Goal: Task Accomplishment & Management: Complete application form

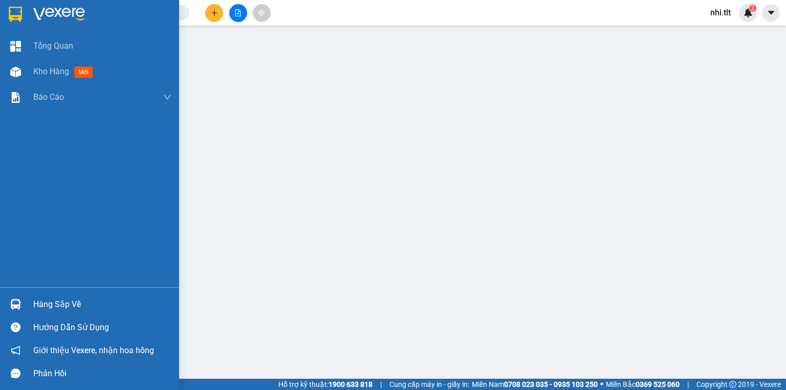
click at [18, 317] on div "Hướng dẫn sử dụng" at bounding box center [89, 327] width 179 height 23
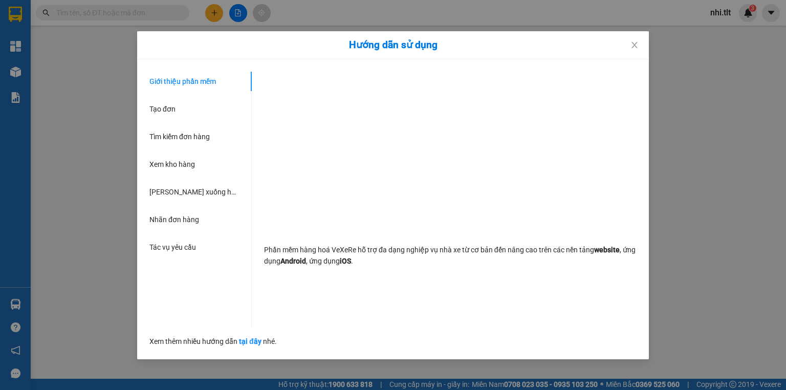
click at [105, 269] on div "Hướng dẫn sử dụng Giới thiệu phần mềm Tạo đơn Tìm kiếm đơn hàng Xem kho hàng Lê…" at bounding box center [393, 195] width 786 height 390
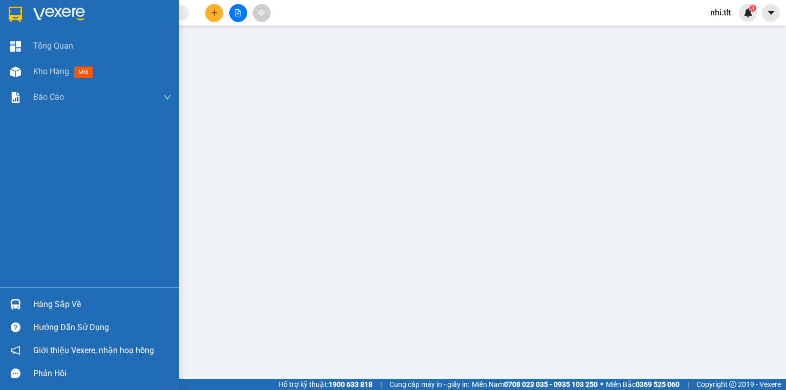
drag, startPoint x: 26, startPoint y: 302, endPoint x: 171, endPoint y: 303, distance: 145.9
click at [25, 302] on div "Hàng sắp về" at bounding box center [89, 304] width 179 height 23
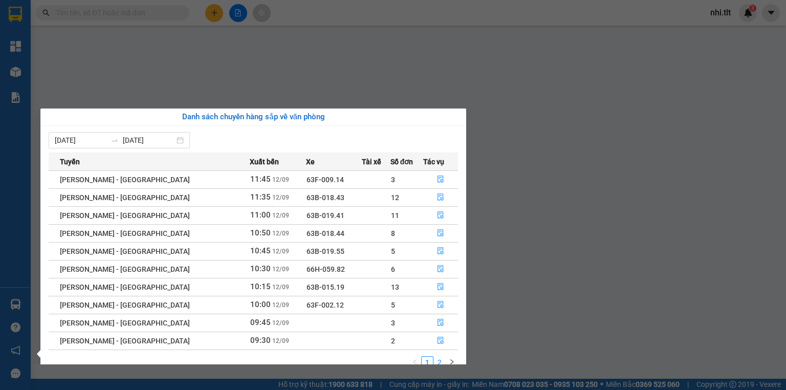
click at [438, 363] on link "2" at bounding box center [439, 362] width 11 height 11
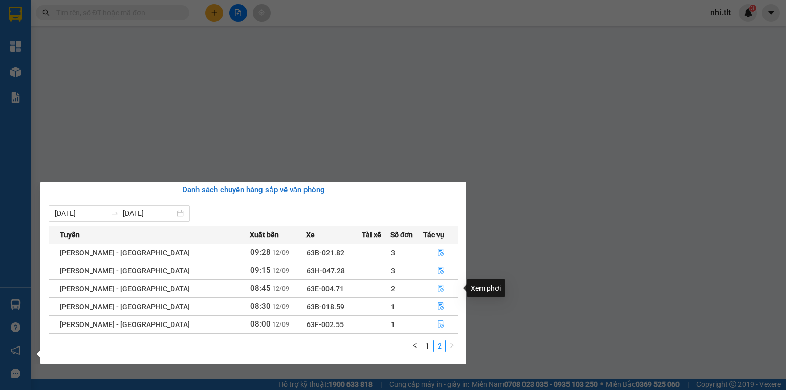
click at [437, 289] on icon "file-done" at bounding box center [440, 288] width 7 height 7
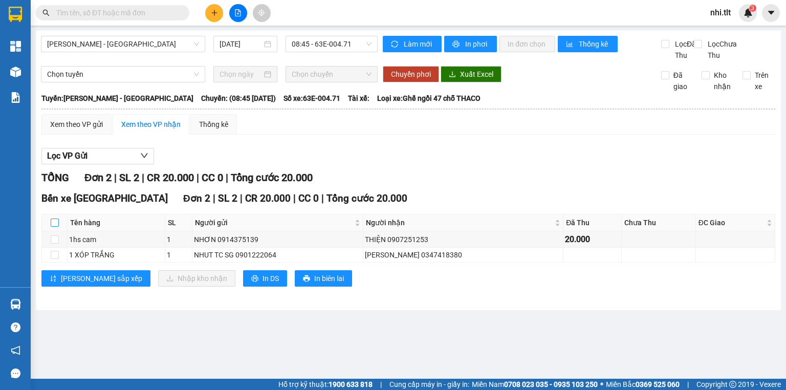
click at [55, 227] on input "checkbox" at bounding box center [55, 223] width 8 height 8
checkbox input "true"
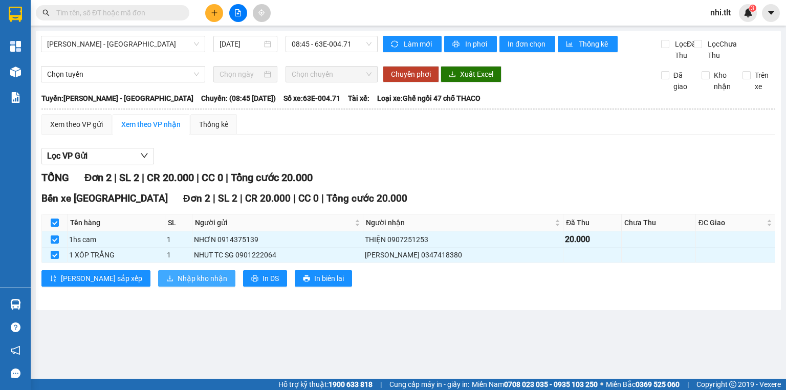
click at [178, 284] on span "Nhập kho nhận" at bounding box center [203, 278] width 50 height 11
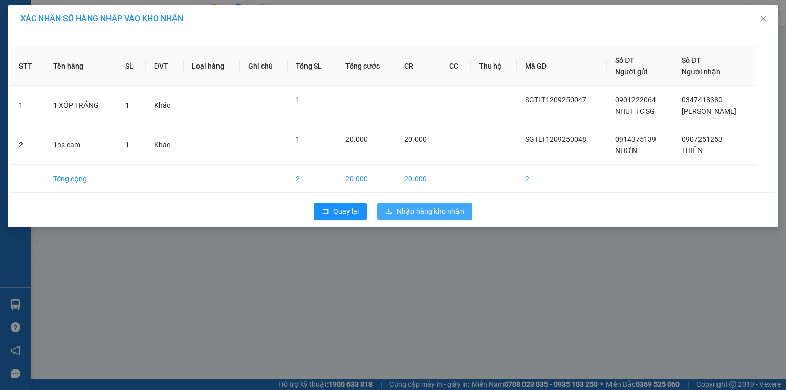
click at [413, 213] on span "Nhập hàng kho nhận" at bounding box center [431, 211] width 68 height 11
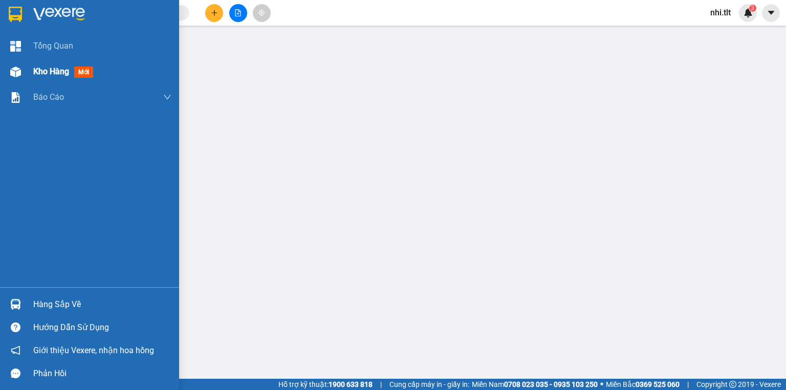
click at [17, 73] on img at bounding box center [15, 72] width 11 height 11
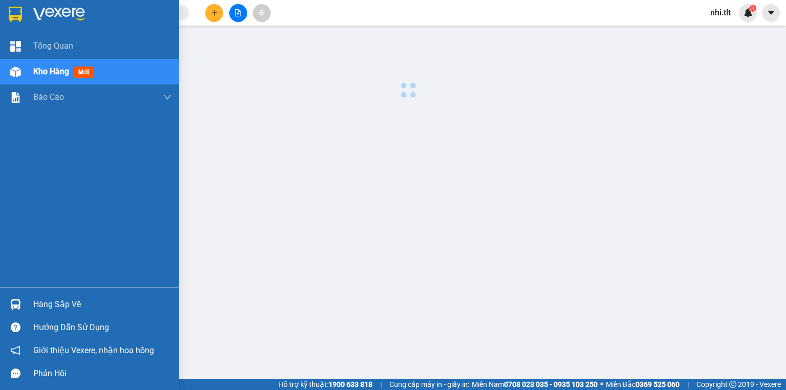
click at [17, 73] on img at bounding box center [15, 72] width 11 height 11
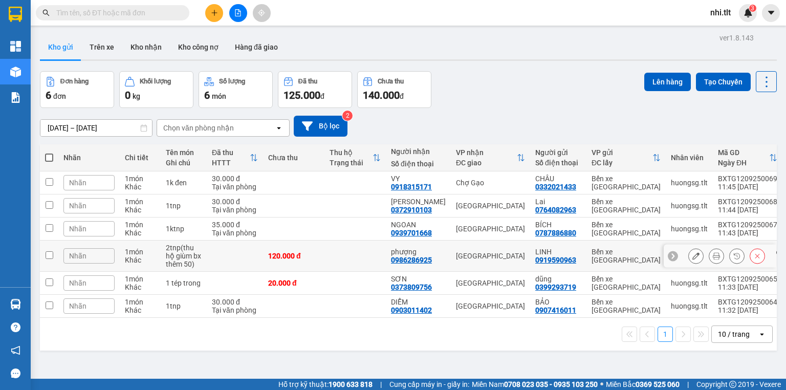
click at [693, 254] on icon at bounding box center [696, 255] width 7 height 7
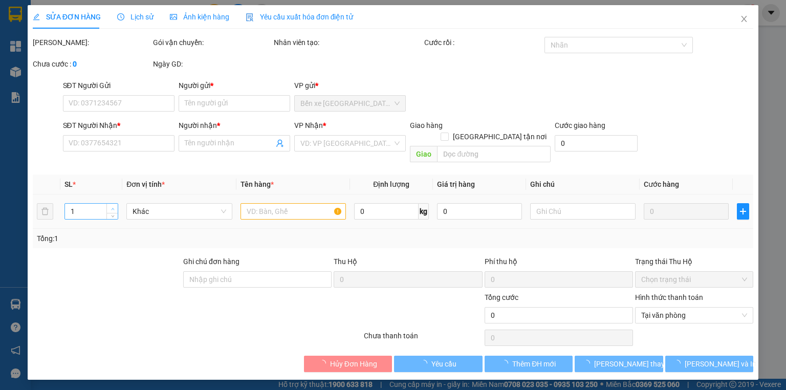
type input "2"
type input "0"
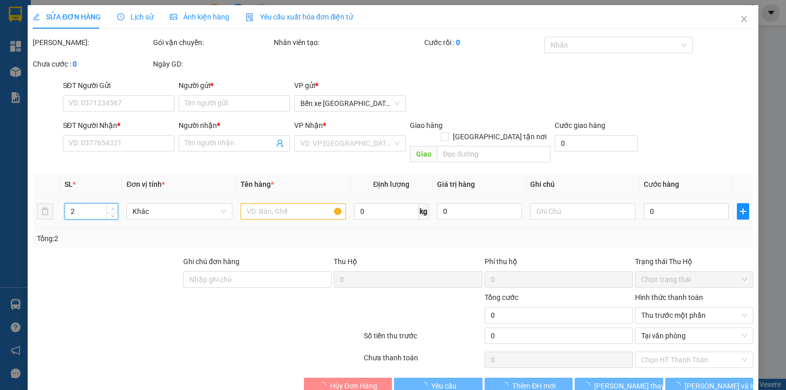
click at [113, 206] on span "up" at bounding box center [113, 209] width 6 height 6
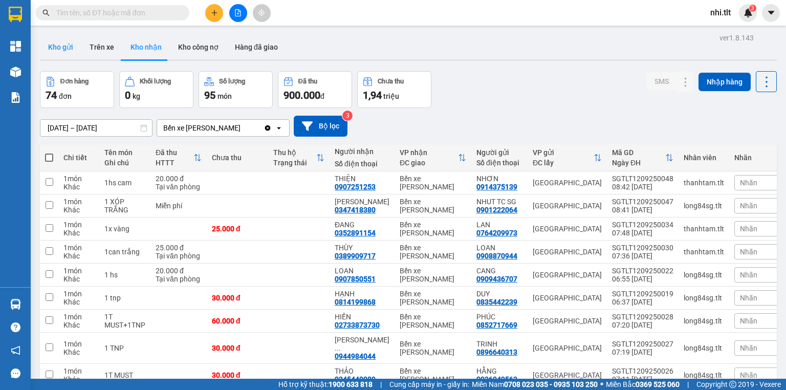
click at [64, 45] on button "Kho gửi" at bounding box center [60, 47] width 41 height 25
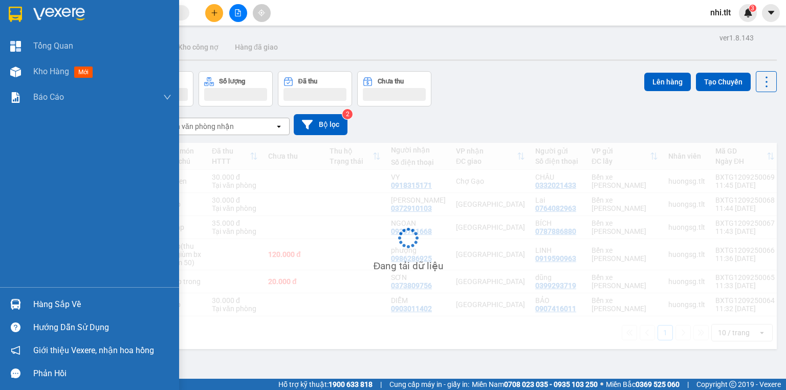
click at [50, 302] on div "Hàng sắp về" at bounding box center [102, 304] width 138 height 15
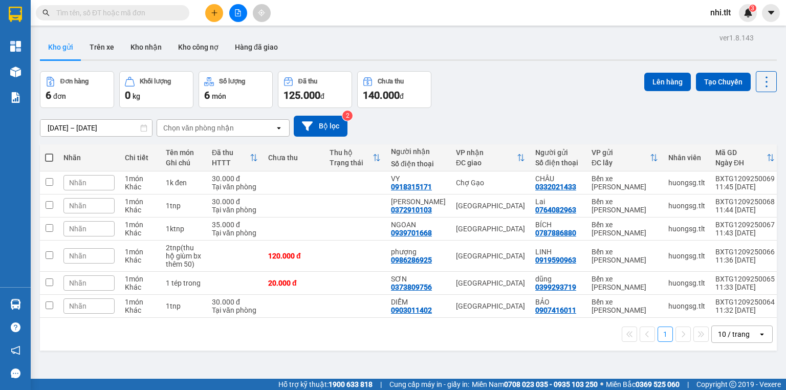
click at [501, 105] on section "Kết quả tìm kiếm ( 0 ) Bộ lọc Ngày tạo đơn gần nhất No Data nhi.tlt 3 Tổng Quan…" at bounding box center [393, 195] width 786 height 390
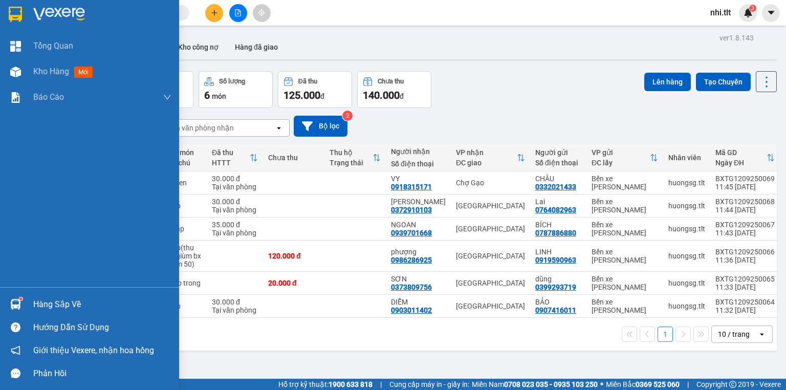
drag, startPoint x: 20, startPoint y: 298, endPoint x: 40, endPoint y: 303, distance: 19.9
click at [20, 298] on sup at bounding box center [20, 298] width 3 height 3
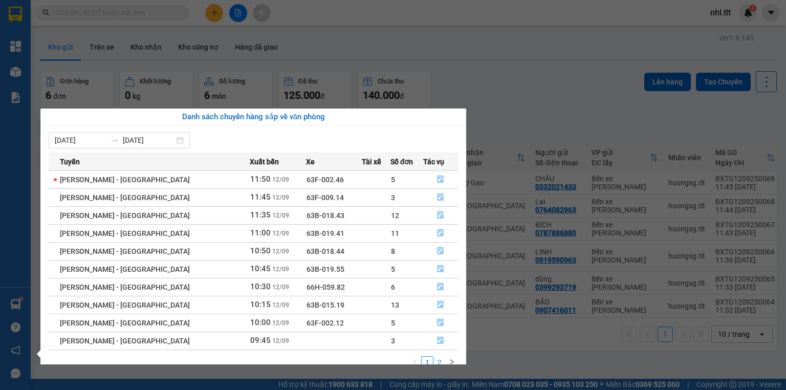
click at [444, 361] on link "2" at bounding box center [439, 362] width 11 height 11
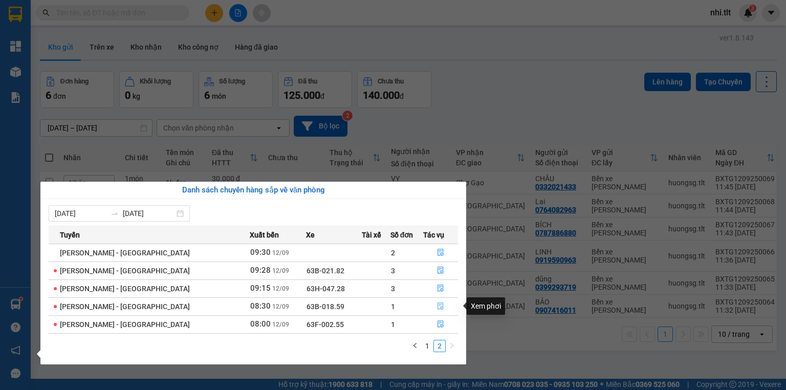
click at [437, 304] on icon "file-done" at bounding box center [440, 306] width 7 height 7
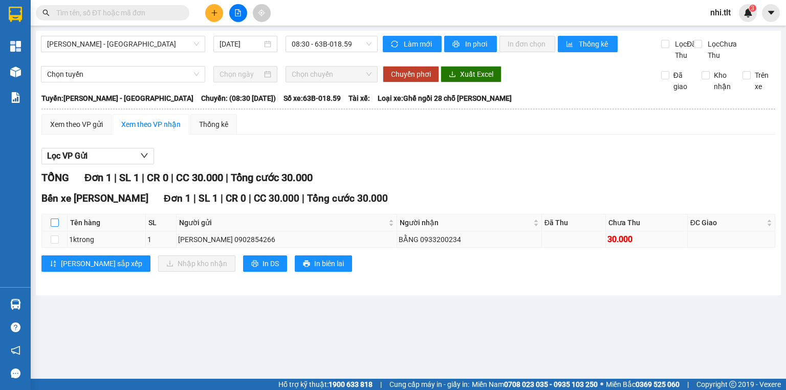
drag, startPoint x: 53, startPoint y: 234, endPoint x: 69, endPoint y: 246, distance: 19.0
click at [54, 227] on input "checkbox" at bounding box center [55, 223] width 8 height 8
checkbox input "true"
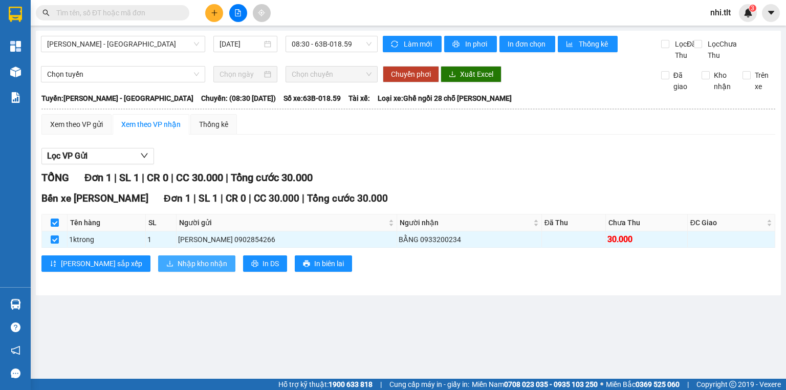
click at [178, 269] on span "Nhập kho nhận" at bounding box center [203, 263] width 50 height 11
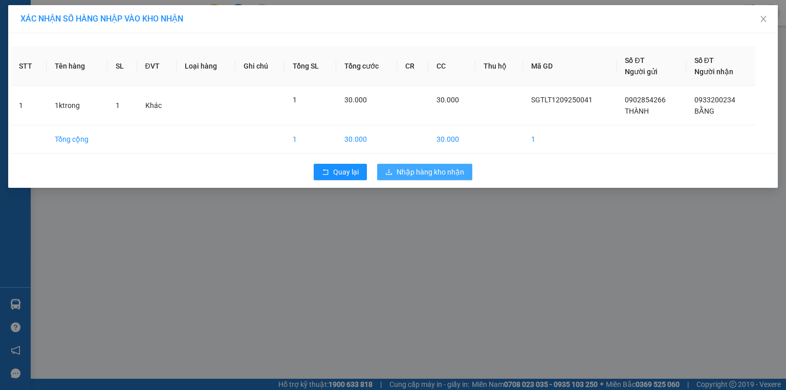
click at [431, 174] on span "Nhập hàng kho nhận" at bounding box center [431, 171] width 68 height 11
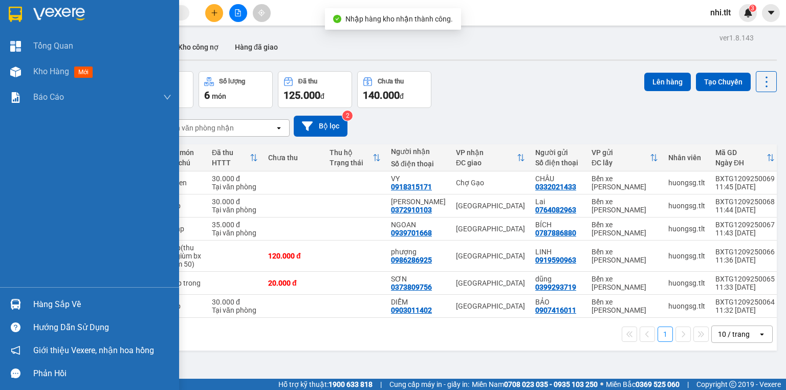
click at [13, 303] on img at bounding box center [15, 304] width 11 height 11
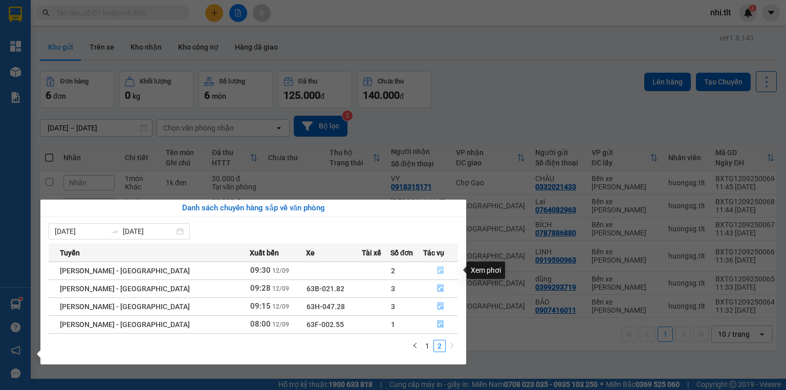
click at [438, 269] on icon "file-done" at bounding box center [440, 270] width 7 height 7
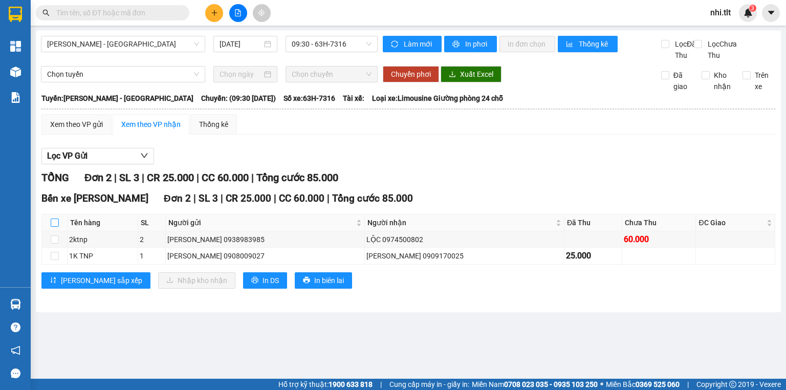
click at [54, 227] on input "checkbox" at bounding box center [55, 223] width 8 height 8
checkbox input "true"
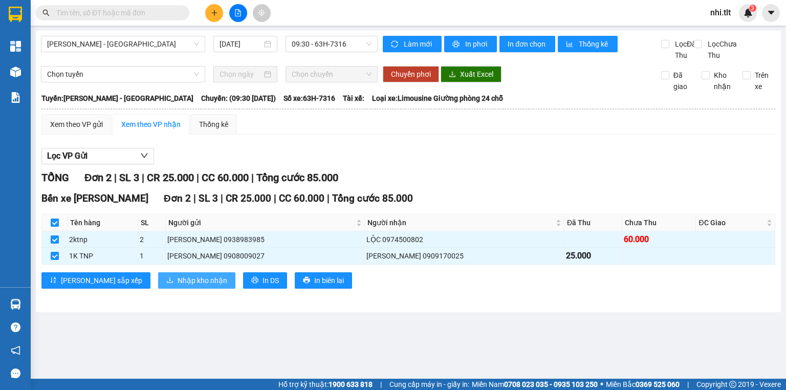
click at [158, 289] on button "Nhập kho nhận" at bounding box center [196, 280] width 77 height 16
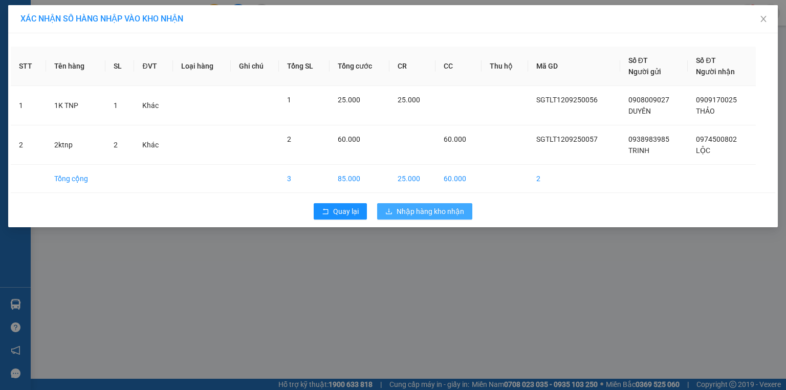
click at [457, 213] on span "Nhập hàng kho nhận" at bounding box center [431, 211] width 68 height 11
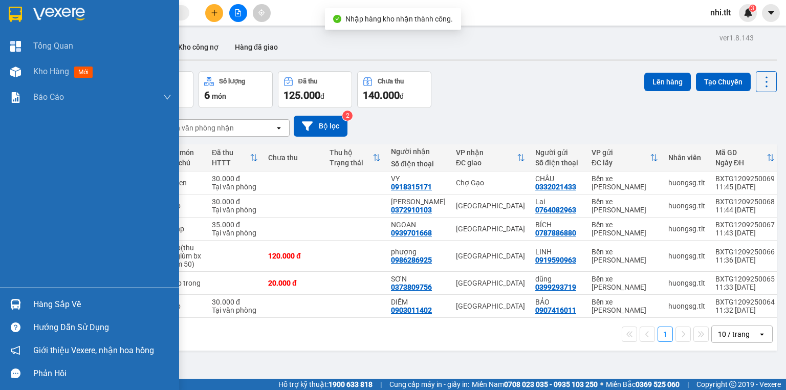
click at [24, 305] on div at bounding box center [16, 304] width 18 height 18
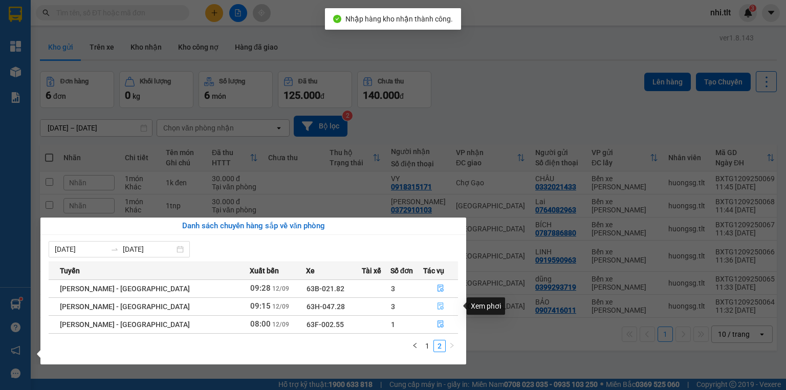
click at [437, 303] on icon "file-done" at bounding box center [440, 306] width 7 height 7
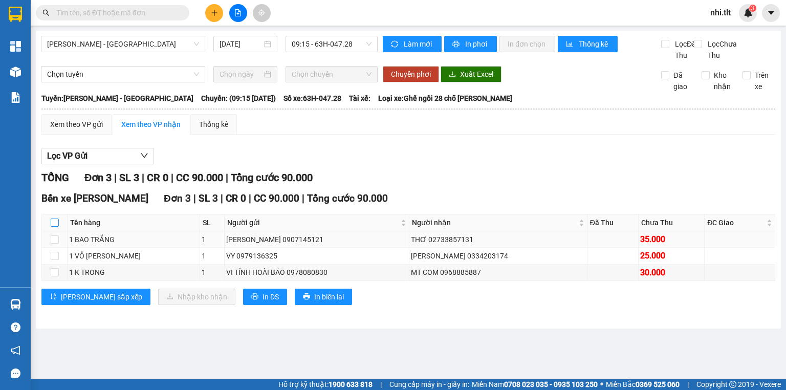
click at [54, 227] on input "checkbox" at bounding box center [55, 223] width 8 height 8
checkbox input "true"
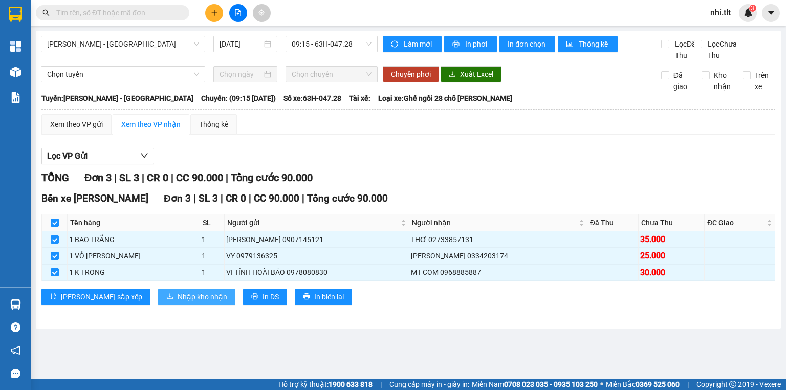
click at [178, 303] on span "Nhập kho nhận" at bounding box center [203, 296] width 50 height 11
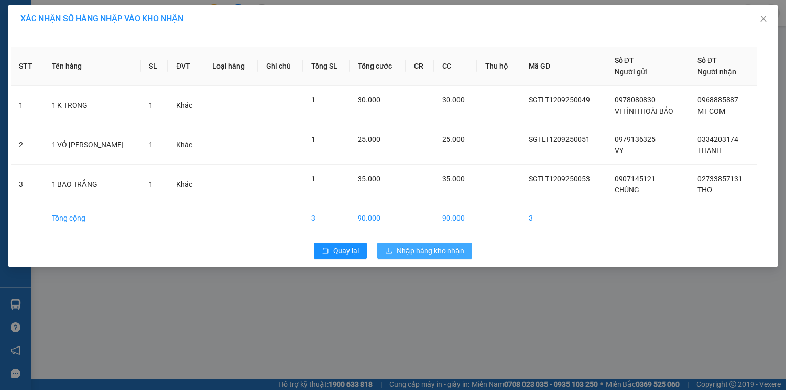
click at [448, 248] on span "Nhập hàng kho nhận" at bounding box center [431, 250] width 68 height 11
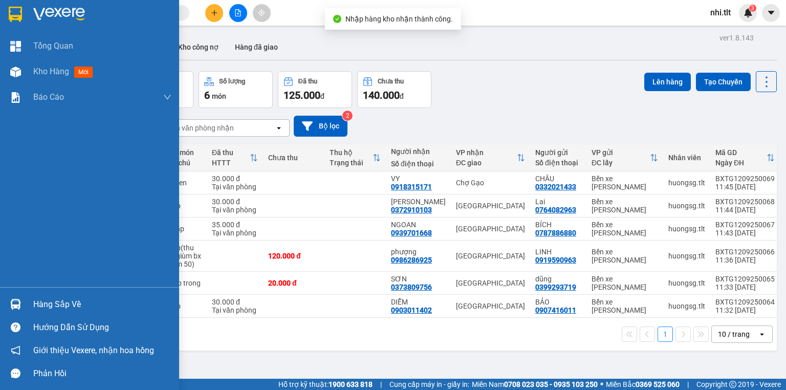
click at [22, 305] on div at bounding box center [16, 304] width 18 height 18
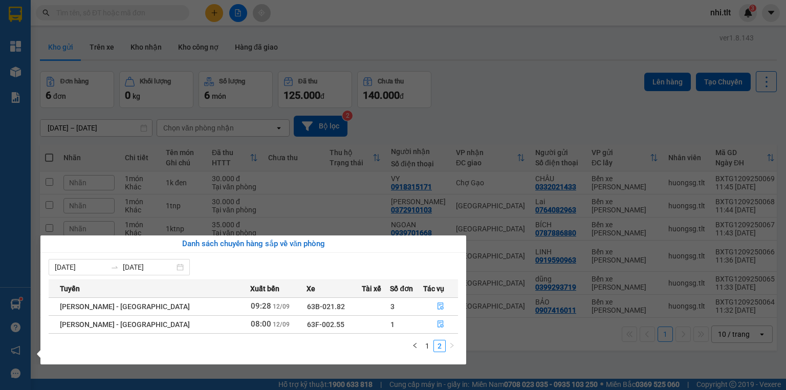
click at [522, 358] on section "Kết quả tìm kiếm ( 0 ) Bộ lọc Ngày tạo đơn gần nhất No Data nhi.tlt 3 Tổng Quan…" at bounding box center [393, 195] width 786 height 390
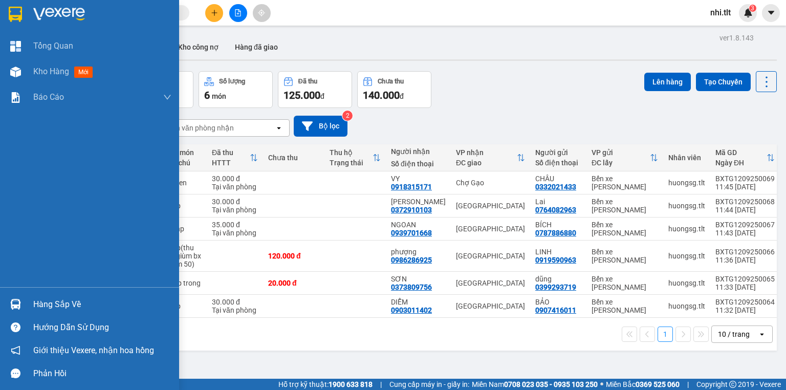
click at [18, 300] on img at bounding box center [15, 304] width 11 height 11
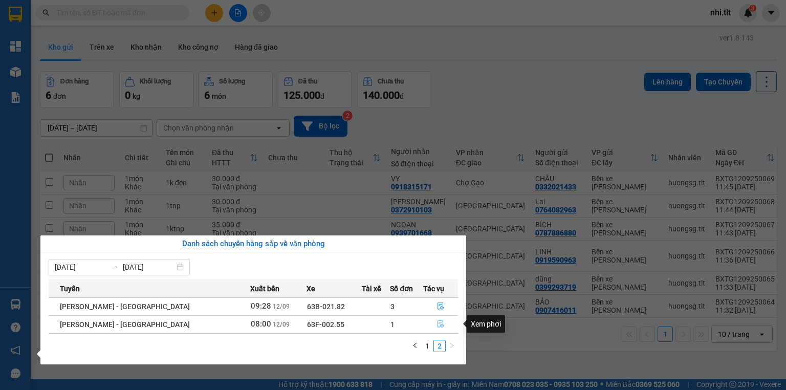
click at [438, 326] on icon "file-done" at bounding box center [441, 324] width 6 height 7
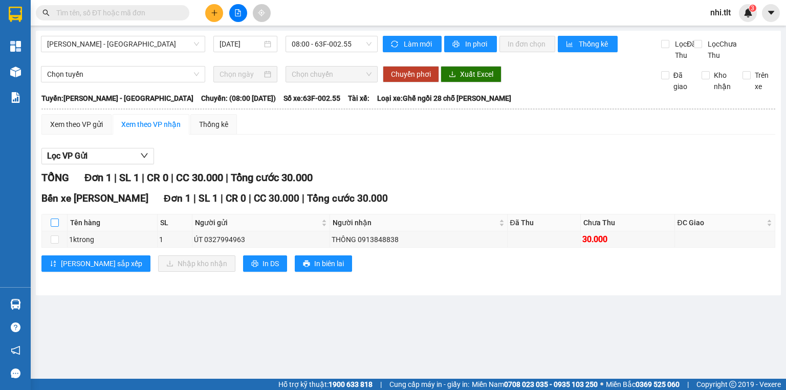
click at [51, 227] on input "checkbox" at bounding box center [55, 223] width 8 height 8
checkbox input "true"
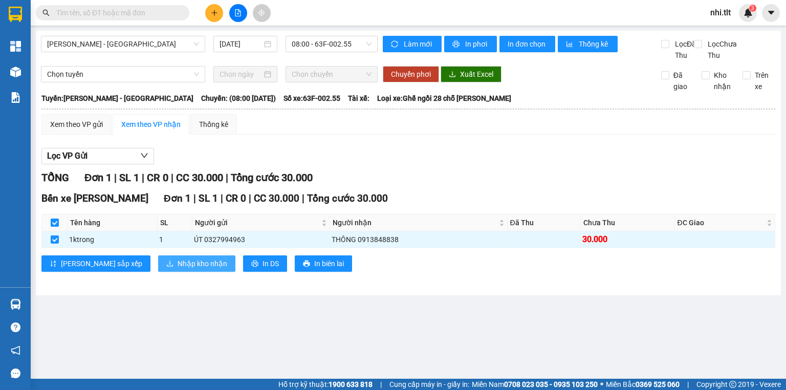
click at [178, 269] on span "Nhập kho nhận" at bounding box center [203, 263] width 50 height 11
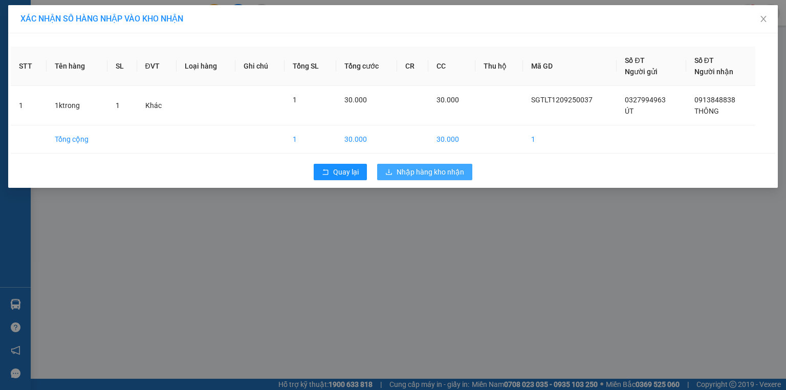
click at [452, 169] on span "Nhập hàng kho nhận" at bounding box center [431, 171] width 68 height 11
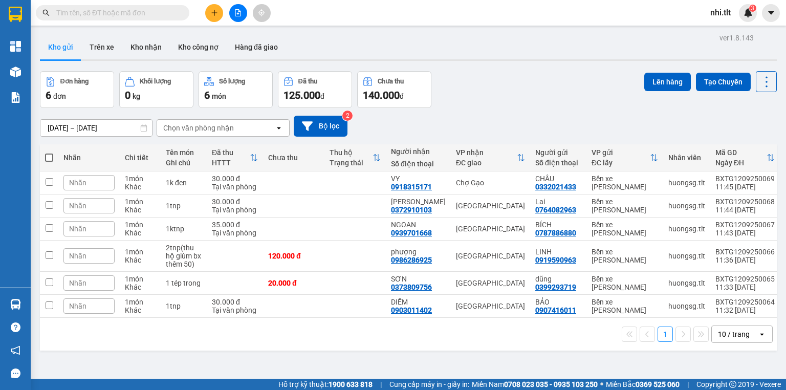
click at [131, 12] on input "text" at bounding box center [116, 12] width 121 height 11
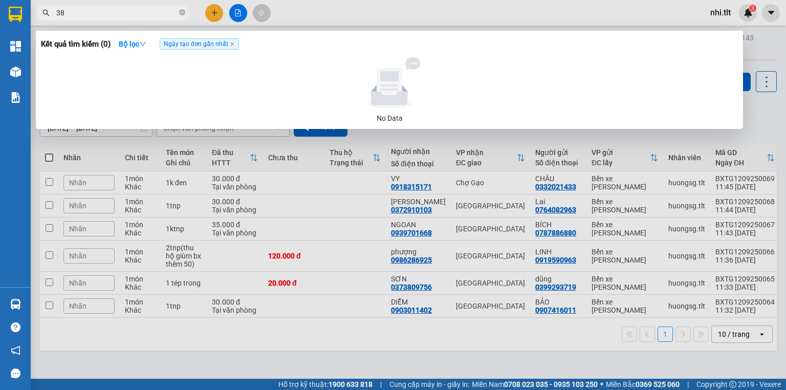
type input "380"
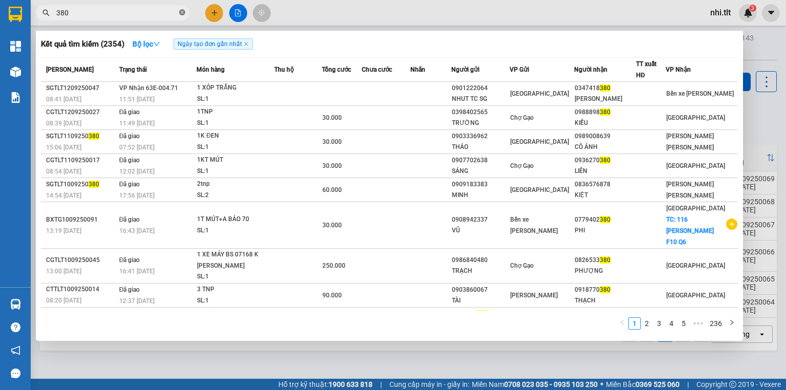
click at [181, 13] on icon "close-circle" at bounding box center [182, 12] width 6 height 6
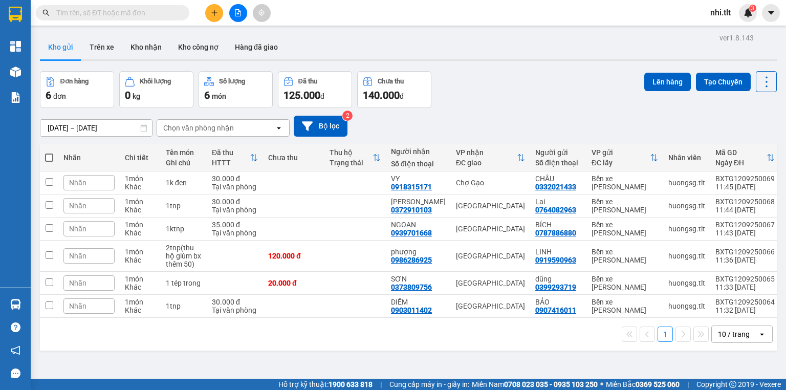
click at [162, 11] on input "text" at bounding box center [116, 12] width 121 height 11
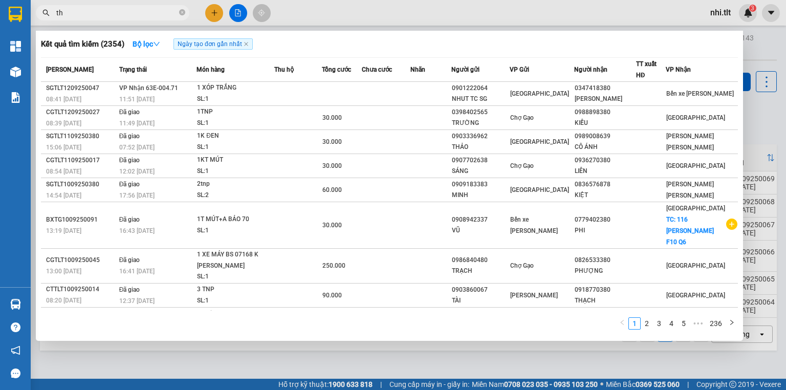
type input "thị"
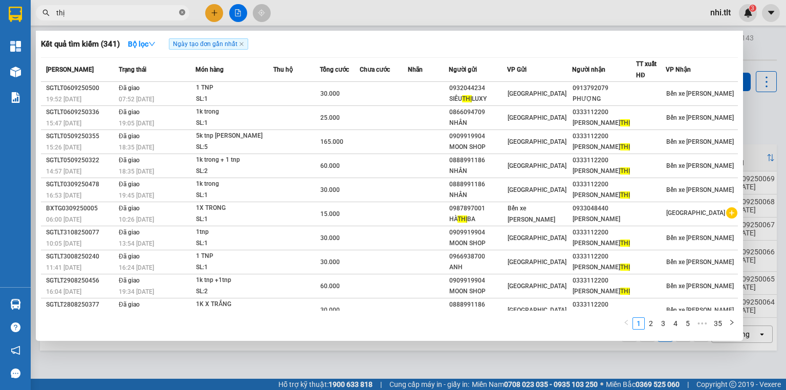
click at [182, 14] on icon "close-circle" at bounding box center [182, 12] width 6 height 6
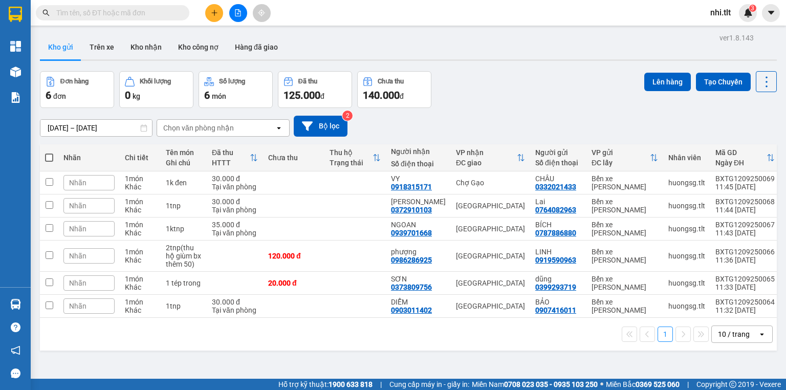
click at [88, 9] on input "text" at bounding box center [116, 12] width 121 height 11
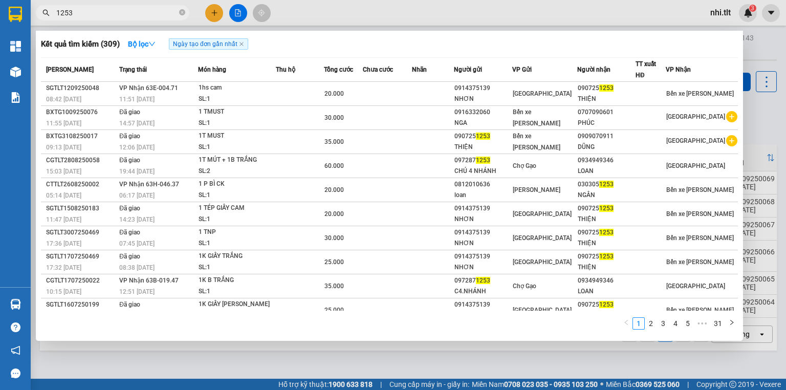
type input "1253"
click at [180, 13] on icon "close-circle" at bounding box center [182, 12] width 6 height 6
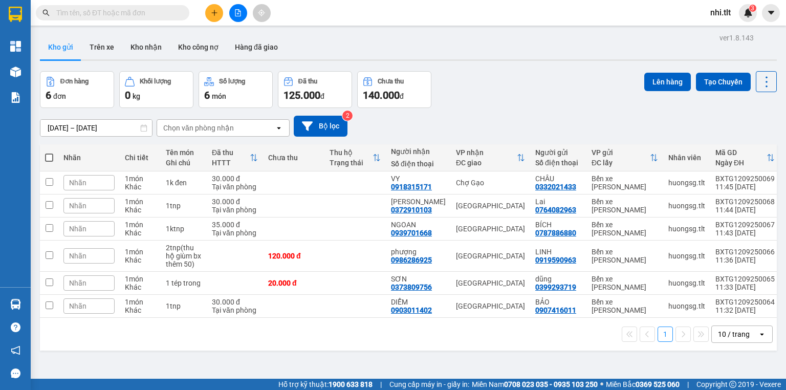
click at [176, 14] on input "text" at bounding box center [116, 12] width 121 height 11
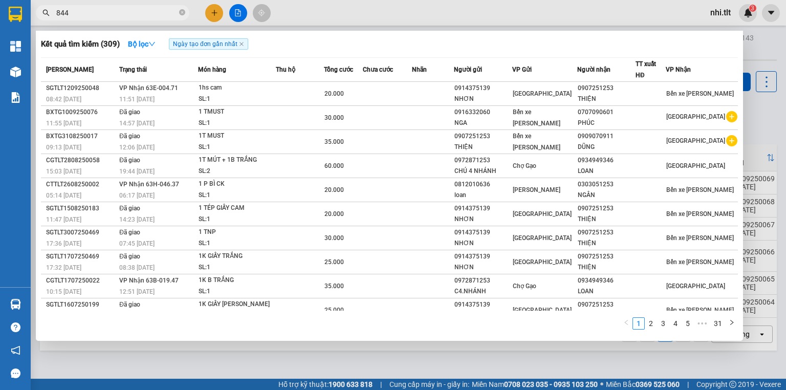
type input "844"
click at [211, 10] on div at bounding box center [393, 195] width 786 height 390
click at [211, 10] on icon "plus" at bounding box center [214, 12] width 7 height 7
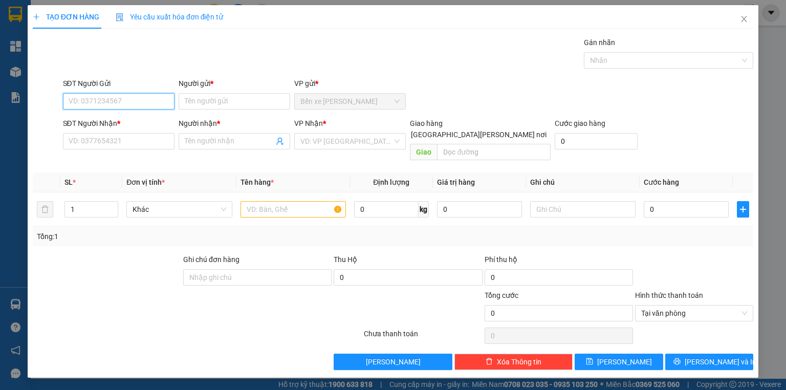
click at [143, 100] on input "SĐT Người Gửi" at bounding box center [119, 101] width 112 height 16
type input "0973534696"
click at [140, 122] on div "0973534696 - CHÂU" at bounding box center [119, 121] width 101 height 11
type input "CHÂU"
type input "0973534696"
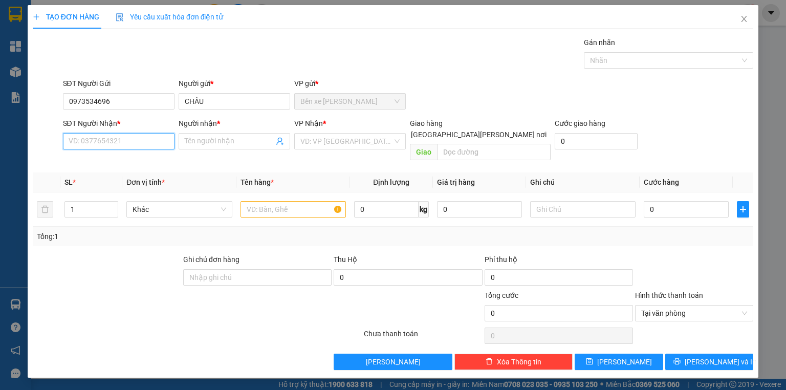
click at [140, 140] on input "SĐT Người Nhận *" at bounding box center [119, 141] width 112 height 16
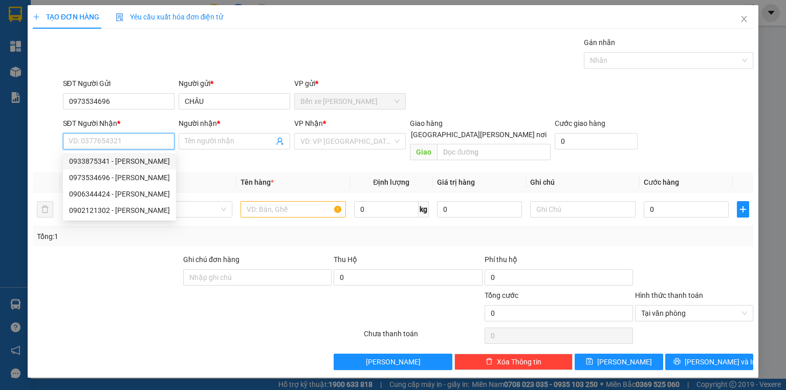
click at [142, 161] on div "0933875341 - PHƯỢNG" at bounding box center [119, 161] width 101 height 11
type input "0933875341"
type input "PHƯỢNG"
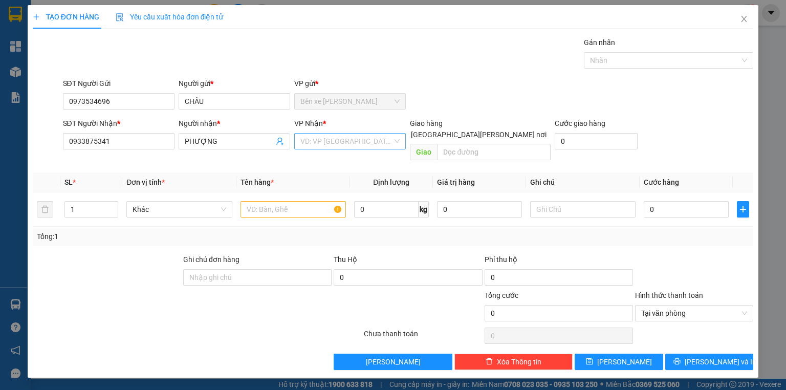
drag, startPoint x: 344, startPoint y: 141, endPoint x: 340, endPoint y: 147, distance: 7.4
click at [343, 141] on input "search" at bounding box center [346, 141] width 92 height 15
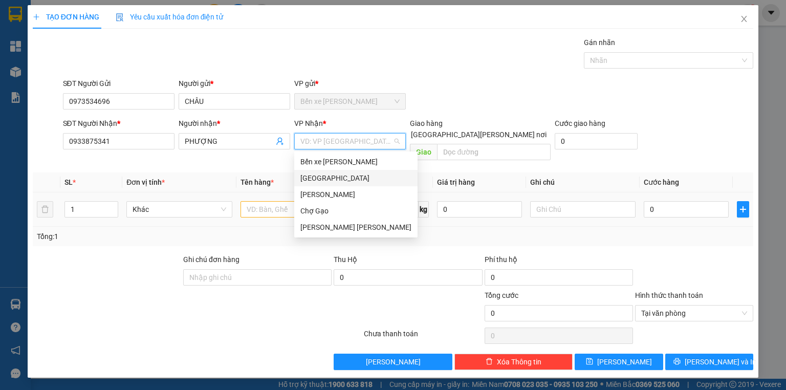
click at [334, 176] on div "[GEOGRAPHIC_DATA]" at bounding box center [355, 178] width 111 height 11
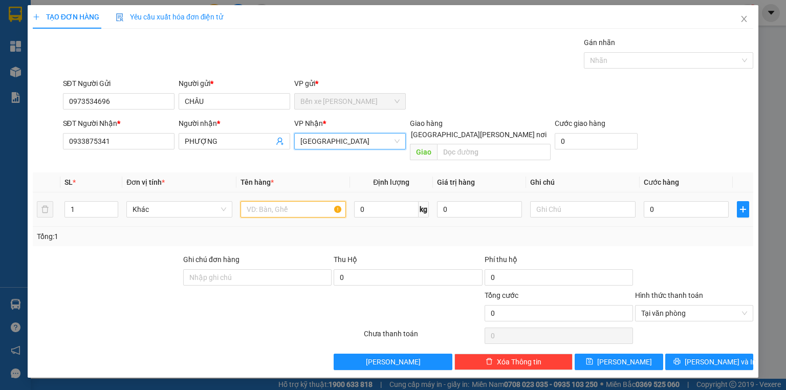
click at [302, 201] on input "text" at bounding box center [293, 209] width 105 height 16
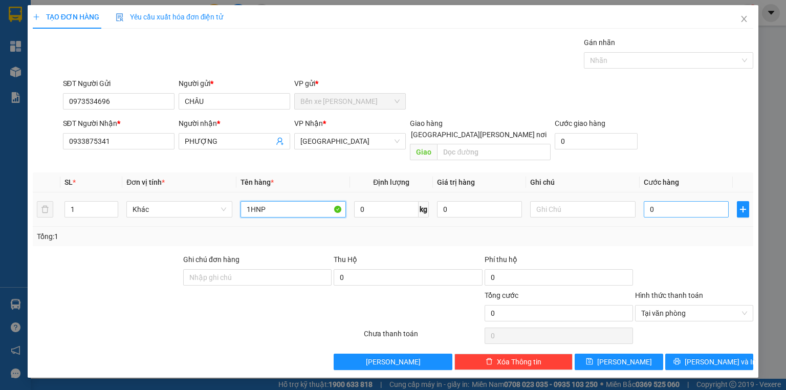
type input "1HNP"
click at [678, 201] on input "0" at bounding box center [686, 209] width 85 height 16
type input "2"
type input "25"
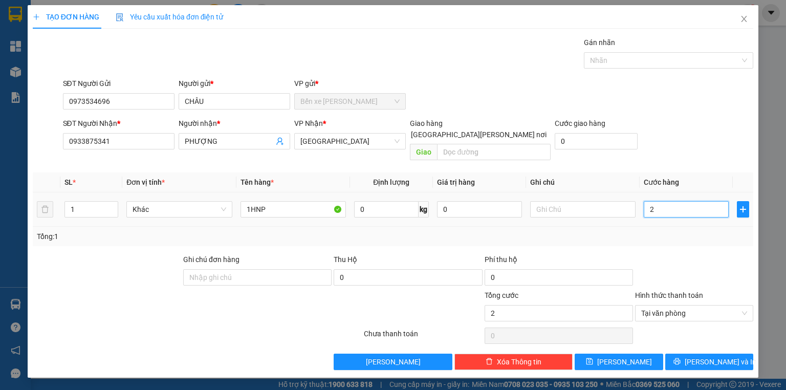
type input "25"
type input "25.000"
drag, startPoint x: 711, startPoint y: 348, endPoint x: 565, endPoint y: 272, distance: 163.7
click at [711, 356] on span "Lưu và In" at bounding box center [721, 361] width 72 height 11
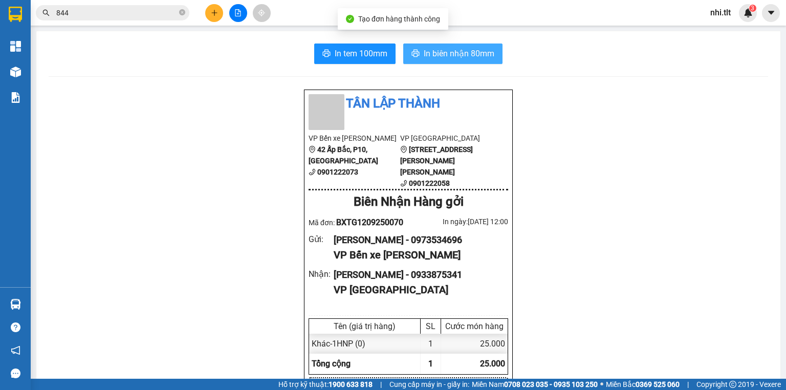
click at [462, 50] on span "In biên nhận 80mm" at bounding box center [459, 53] width 71 height 13
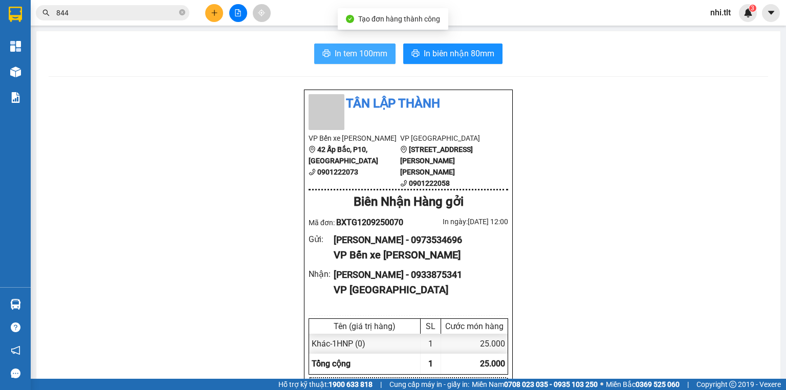
click at [373, 53] on span "In tem 100mm" at bounding box center [361, 53] width 53 height 13
click at [314, 44] on button "In tem 100mm" at bounding box center [354, 54] width 81 height 20
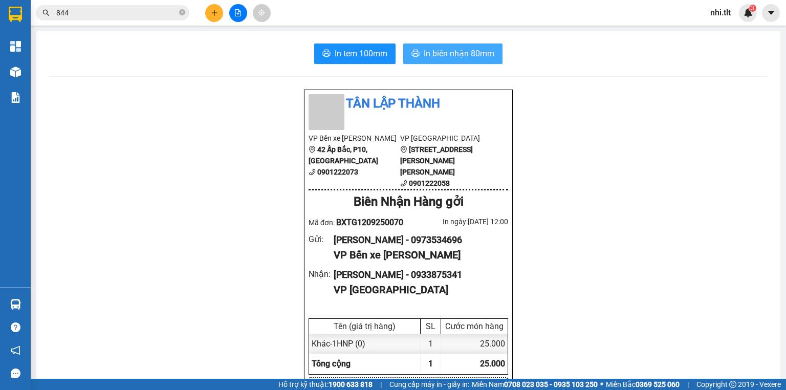
click at [465, 54] on span "In biên nhận 80mm" at bounding box center [459, 53] width 71 height 13
click at [438, 54] on span "In biên nhận 80mm" at bounding box center [459, 53] width 71 height 13
click at [218, 14] on icon "plus" at bounding box center [214, 12] width 7 height 7
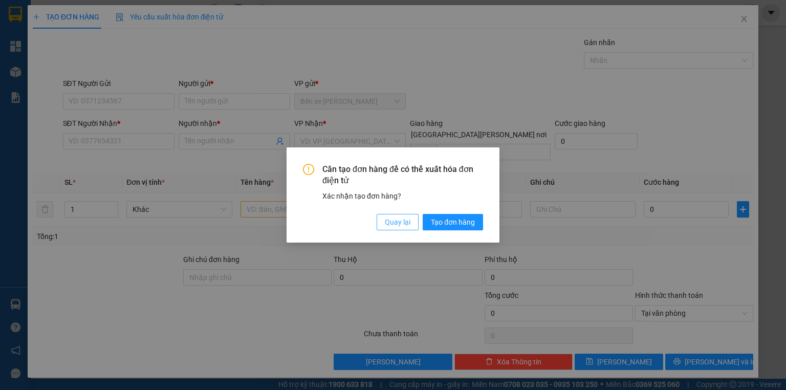
click at [383, 229] on button "Quay lại" at bounding box center [398, 222] width 42 height 16
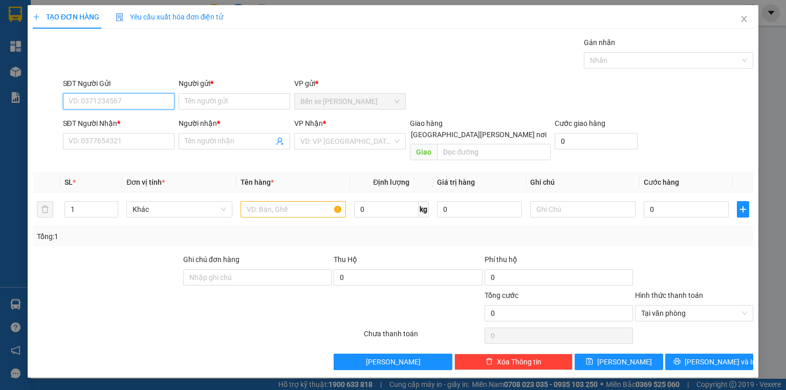
click at [143, 96] on input "SĐT Người Gửi" at bounding box center [119, 101] width 112 height 16
click at [149, 109] on input "0379693" at bounding box center [119, 101] width 112 height 16
click at [149, 125] on div "0379693796 - HẠNH" at bounding box center [119, 121] width 101 height 11
type input "0379693796"
type input "HẠNH"
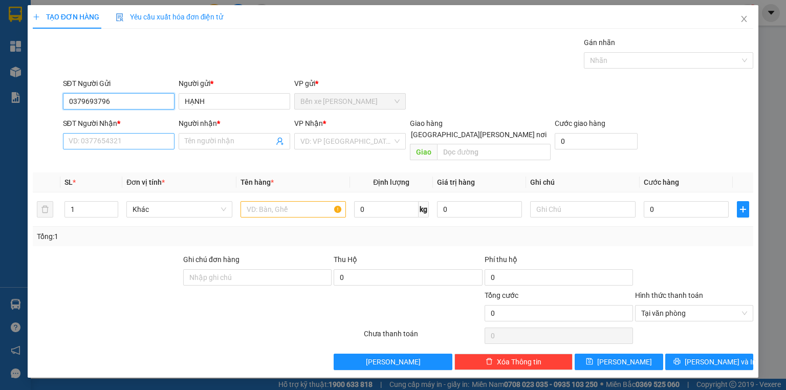
type input "0379693796"
click at [144, 138] on input "SĐT Người Nhận *" at bounding box center [119, 141] width 112 height 16
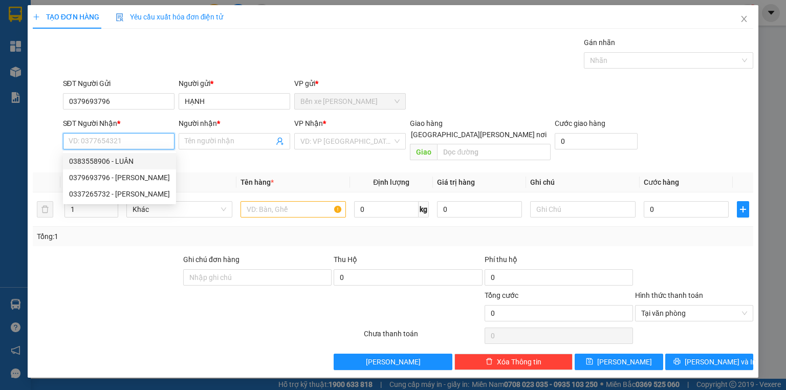
click at [161, 163] on div "0383558906 - LUÂN" at bounding box center [119, 161] width 101 height 11
type input "0383558906"
type input "LUÂN"
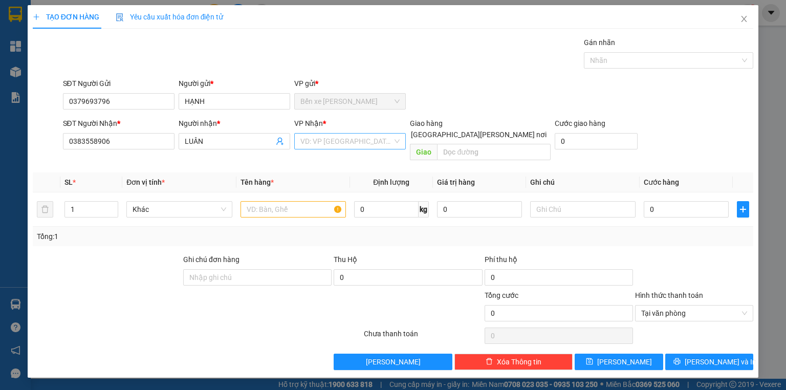
click at [332, 145] on input "search" at bounding box center [346, 141] width 92 height 15
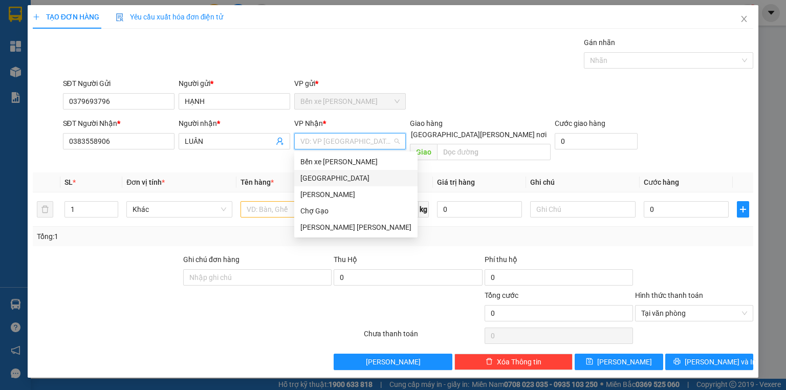
click at [328, 170] on div "[GEOGRAPHIC_DATA]" at bounding box center [355, 178] width 123 height 16
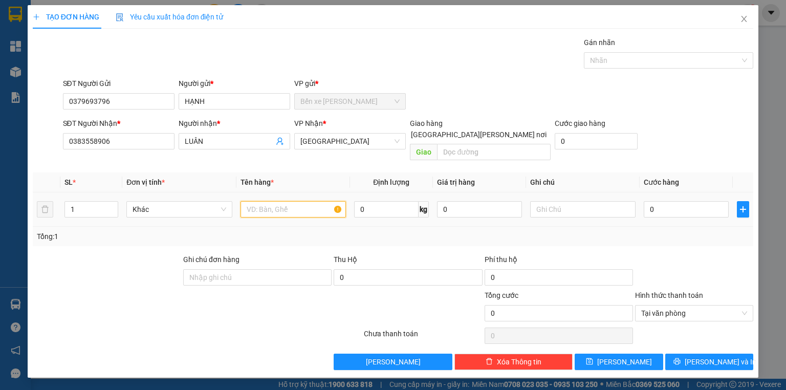
click at [285, 201] on input "text" at bounding box center [293, 209] width 105 height 16
type input "5X TRẮNG"
click at [113, 202] on span "Increase Value" at bounding box center [111, 206] width 11 height 9
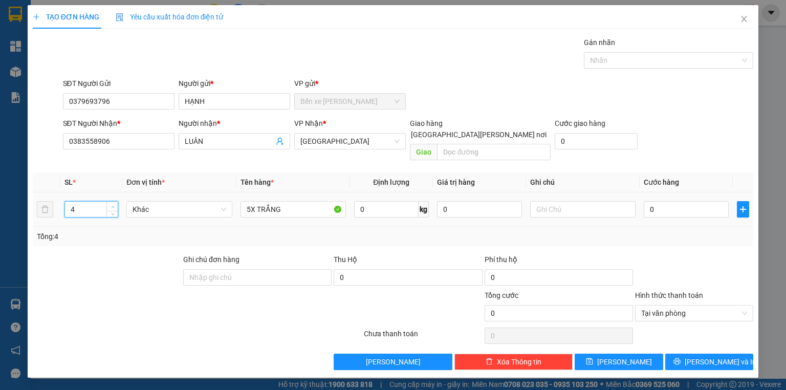
type input "5"
click at [113, 202] on span "Increase Value" at bounding box center [111, 206] width 11 height 9
click at [673, 202] on input "0" at bounding box center [686, 209] width 85 height 16
type input "1"
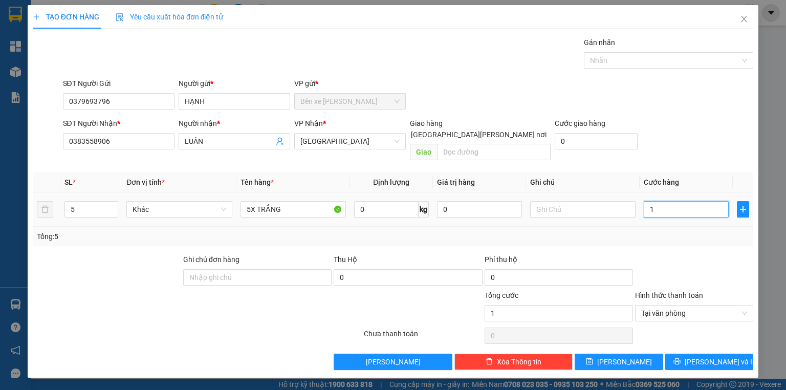
type input "15"
type input "150"
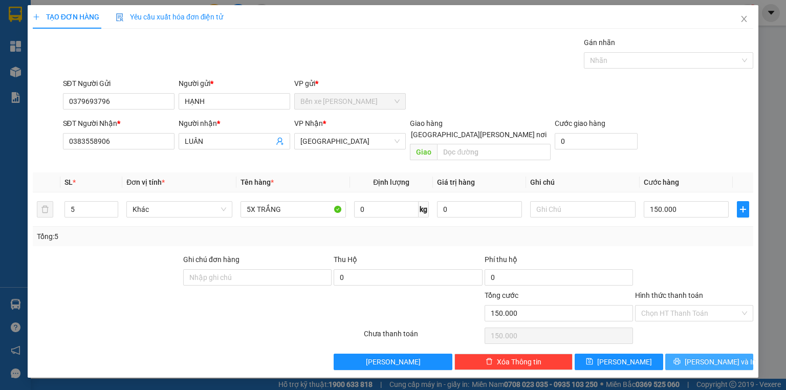
click at [723, 356] on span "Lưu và In" at bounding box center [721, 361] width 72 height 11
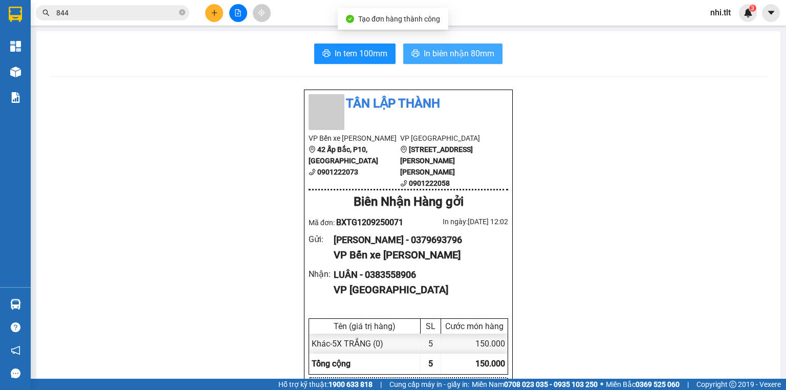
click at [468, 54] on span "In biên nhận 80mm" at bounding box center [459, 53] width 71 height 13
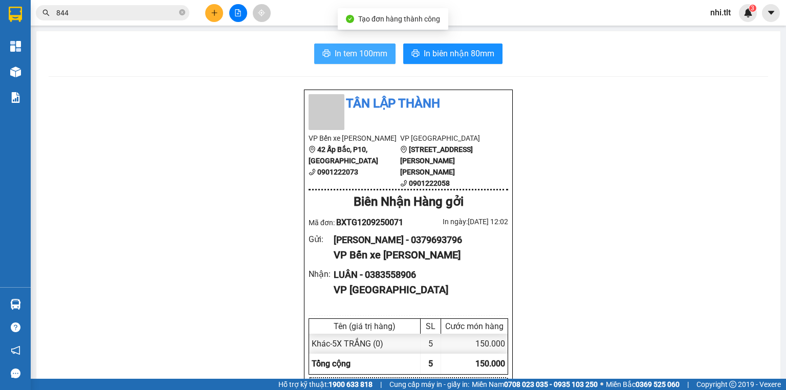
click at [379, 52] on span "In tem 100mm" at bounding box center [361, 53] width 53 height 13
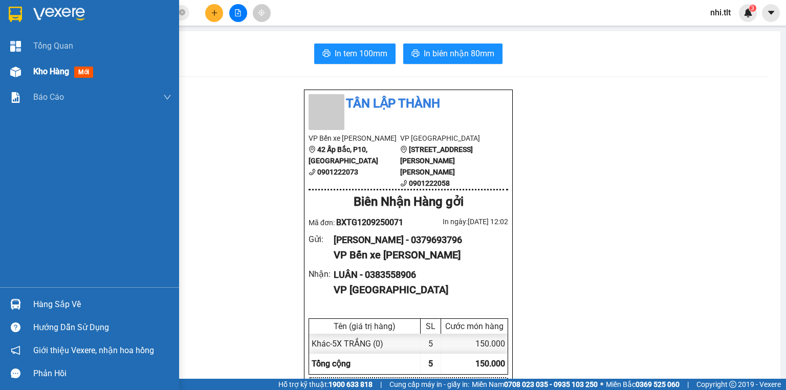
click at [27, 68] on div "Kho hàng mới" at bounding box center [89, 72] width 179 height 26
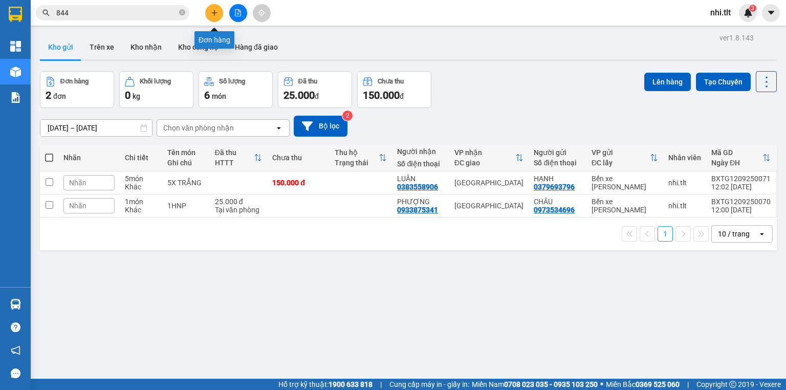
click at [209, 15] on button at bounding box center [214, 13] width 18 height 18
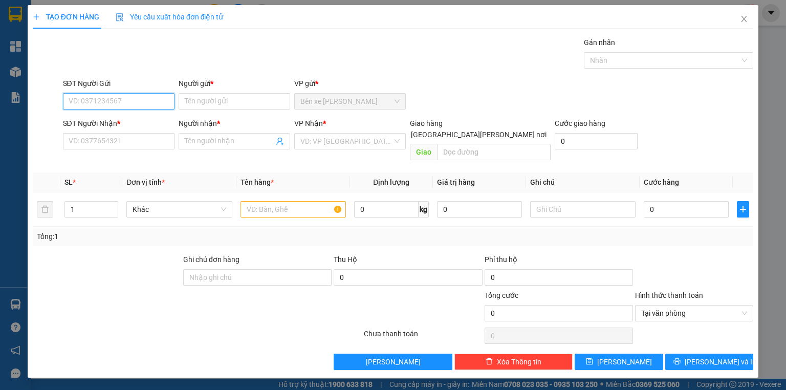
click at [154, 101] on input "SĐT Người Gửi" at bounding box center [119, 101] width 112 height 16
type input "0368764266"
click at [146, 122] on div "0368764266 - HẢI" at bounding box center [118, 121] width 99 height 11
type input "HẢI"
type input "0368764266"
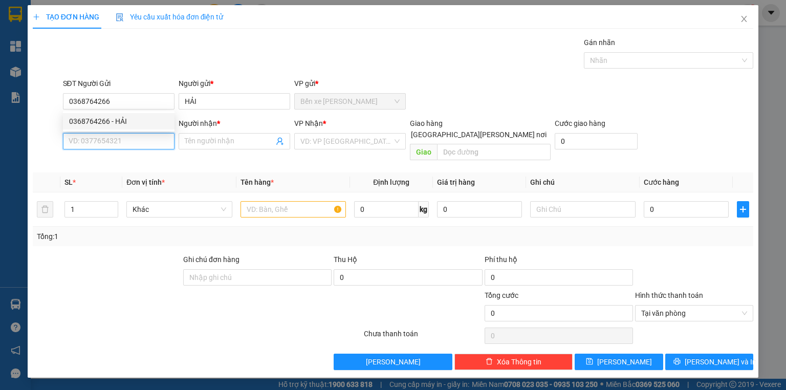
click at [145, 139] on input "SĐT Người Nhận *" at bounding box center [119, 141] width 112 height 16
type input "0336140720"
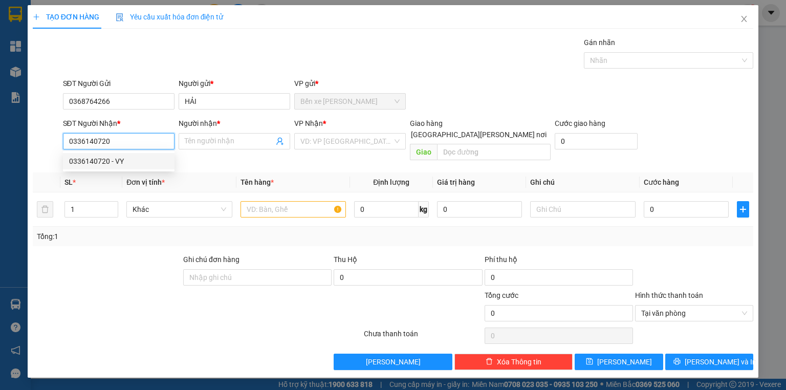
drag, startPoint x: 145, startPoint y: 161, endPoint x: 252, endPoint y: 172, distance: 107.5
click at [151, 162] on div "0336140720 - VY" at bounding box center [118, 161] width 99 height 11
type input "VY"
type input "0336140720"
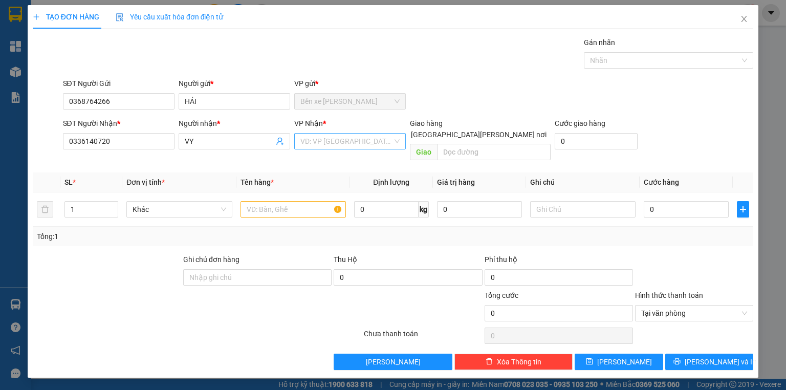
click at [326, 144] on input "search" at bounding box center [346, 141] width 92 height 15
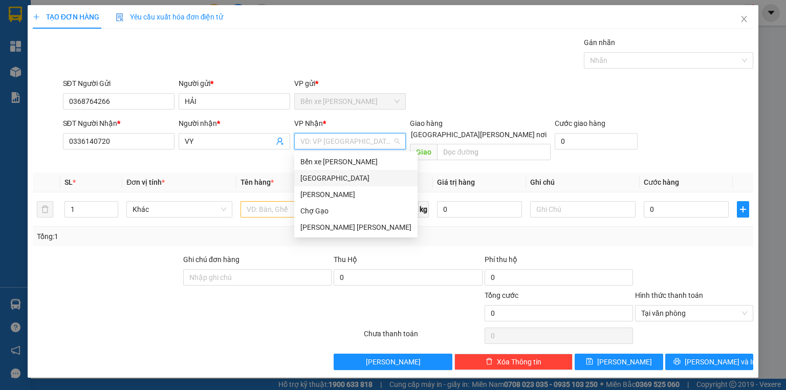
click at [320, 180] on div "[GEOGRAPHIC_DATA]" at bounding box center [355, 178] width 111 height 11
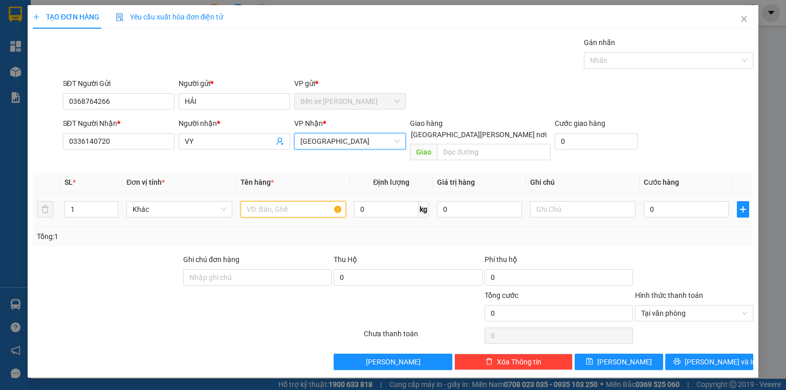
click at [290, 203] on input "text" at bounding box center [293, 209] width 105 height 16
type input "1X TRẮNG"
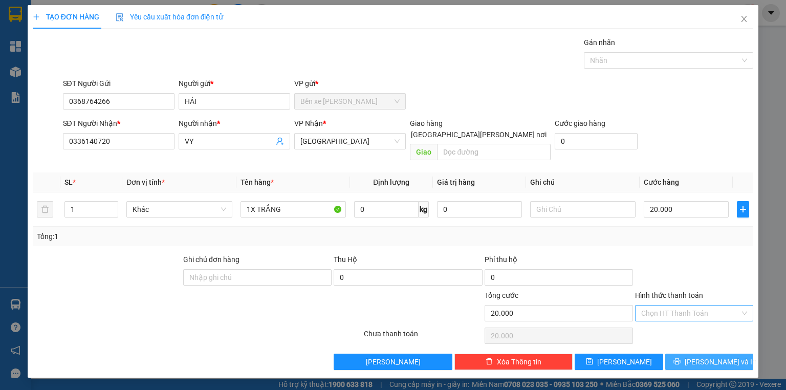
click at [713, 356] on span "Lưu và In" at bounding box center [721, 361] width 72 height 11
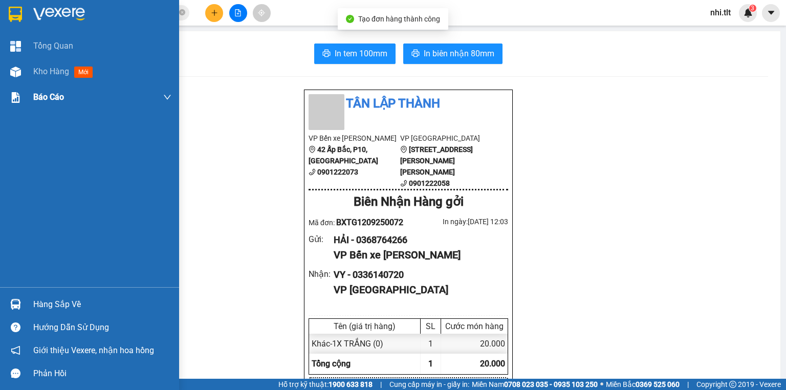
click at [15, 74] on img at bounding box center [15, 72] width 11 height 11
click at [14, 74] on img at bounding box center [15, 72] width 11 height 11
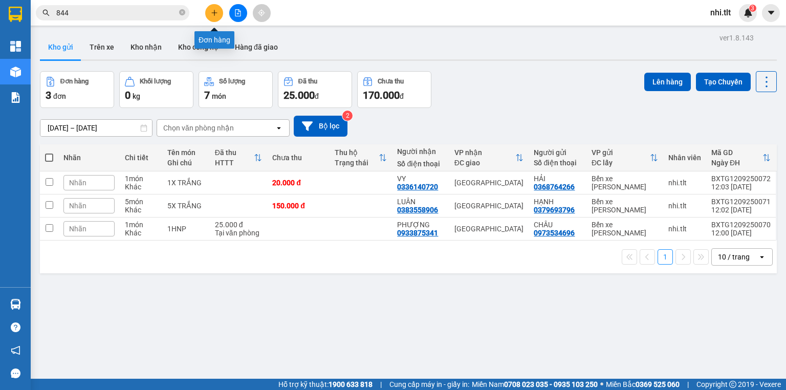
click at [208, 16] on button at bounding box center [214, 13] width 18 height 18
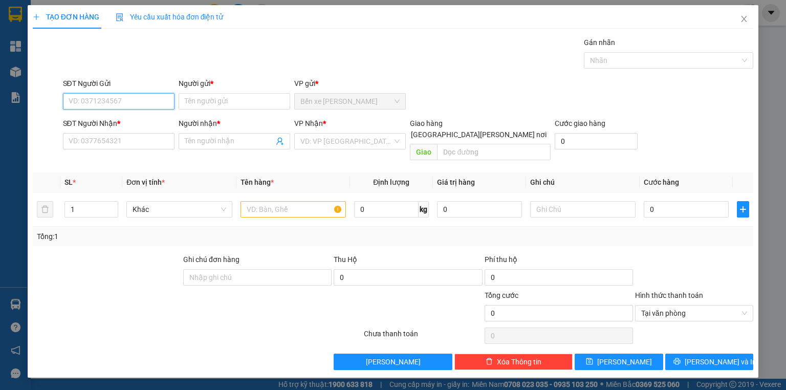
click at [146, 103] on input "SĐT Người Gửi" at bounding box center [119, 101] width 112 height 16
click at [137, 137] on div "0815297618 - TRỊNH" at bounding box center [119, 137] width 101 height 11
type input "0815297618"
type input "TRỊNH"
type input "0815297618"
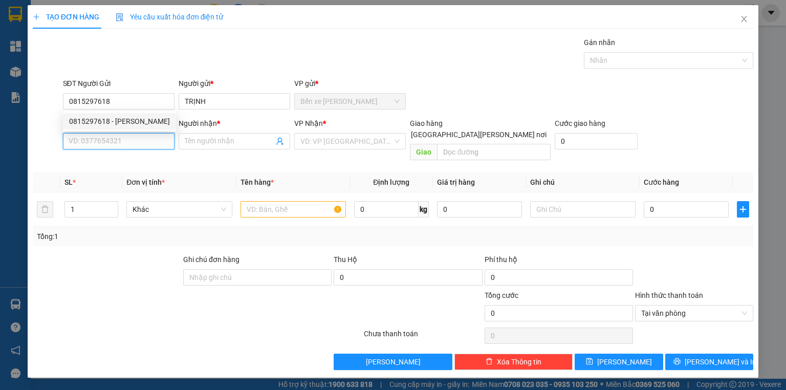
click at [139, 140] on input "SĐT Người Nhận *" at bounding box center [119, 141] width 112 height 16
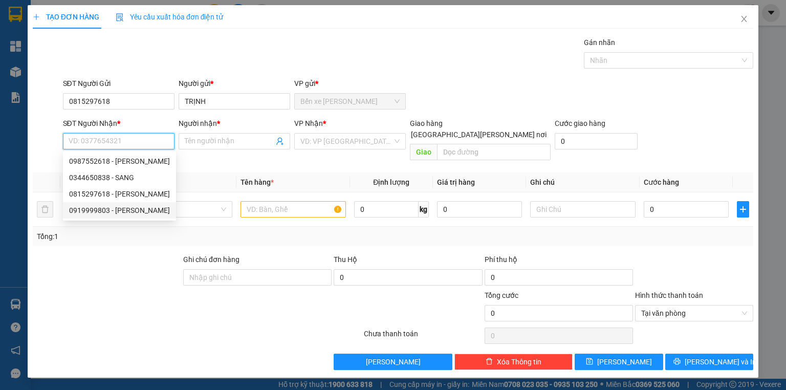
click at [141, 213] on div "0919999803 - NGUYÊN" at bounding box center [119, 210] width 101 height 11
type input "0919999803"
type input "NGUYÊN"
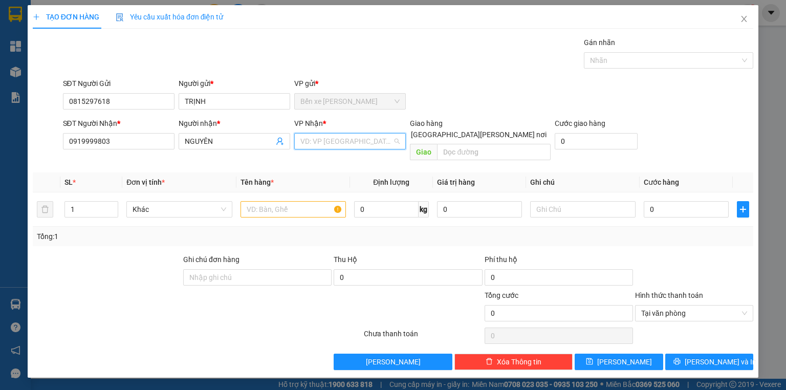
drag, startPoint x: 322, startPoint y: 140, endPoint x: 319, endPoint y: 178, distance: 38.5
click at [322, 141] on input "search" at bounding box center [346, 141] width 92 height 15
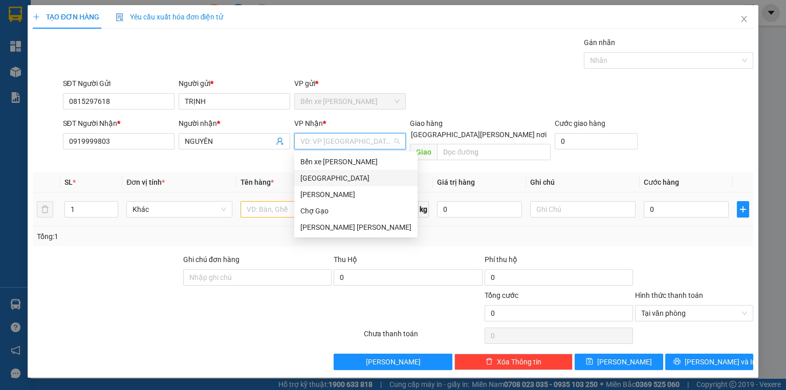
click at [321, 180] on div "[GEOGRAPHIC_DATA]" at bounding box center [355, 178] width 111 height 11
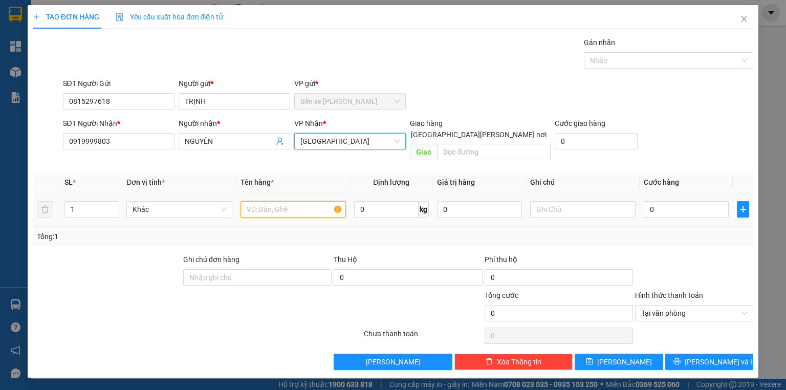
click at [295, 201] on input "text" at bounding box center [293, 209] width 105 height 16
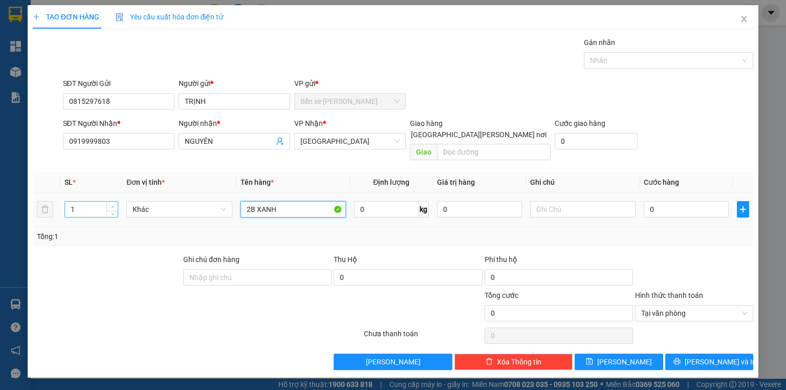
type input "2B XANH"
click at [113, 204] on span "up" at bounding box center [113, 207] width 6 height 6
type input "2"
click at [667, 201] on input "0" at bounding box center [686, 209] width 85 height 16
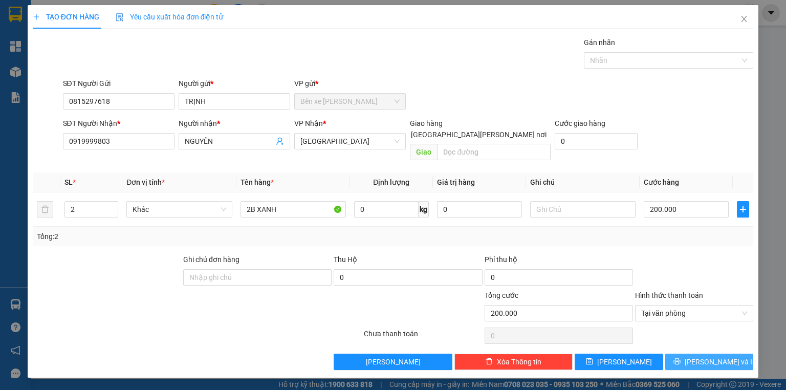
drag, startPoint x: 707, startPoint y: 344, endPoint x: 594, endPoint y: 292, distance: 124.1
click at [706, 354] on button "Lưu và In" at bounding box center [709, 362] width 89 height 16
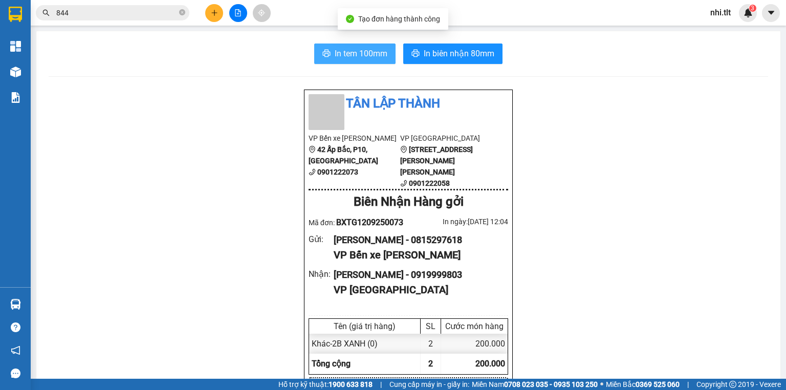
click at [336, 54] on span "In tem 100mm" at bounding box center [361, 53] width 53 height 13
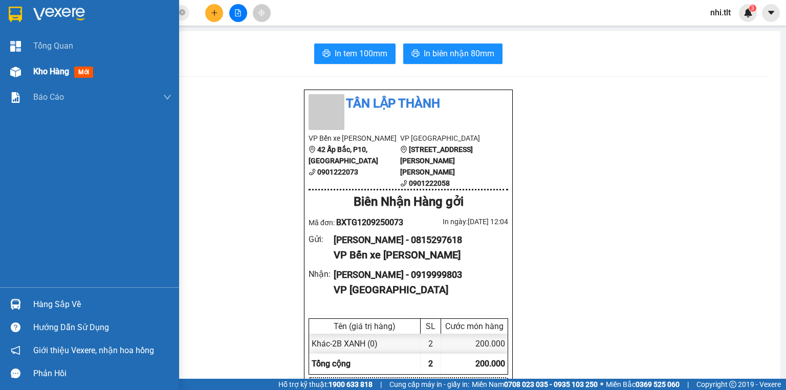
drag, startPoint x: 25, startPoint y: 71, endPoint x: 20, endPoint y: 72, distance: 5.1
click at [25, 71] on div "Kho hàng mới" at bounding box center [89, 72] width 179 height 26
click at [20, 72] on div at bounding box center [16, 72] width 18 height 18
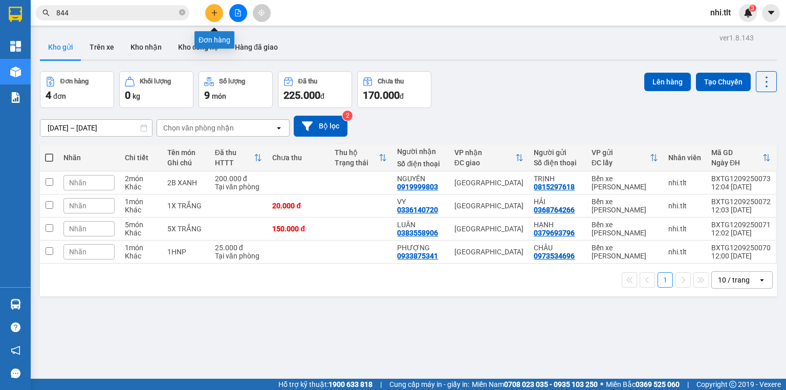
click at [215, 14] on icon "plus" at bounding box center [214, 12] width 7 height 7
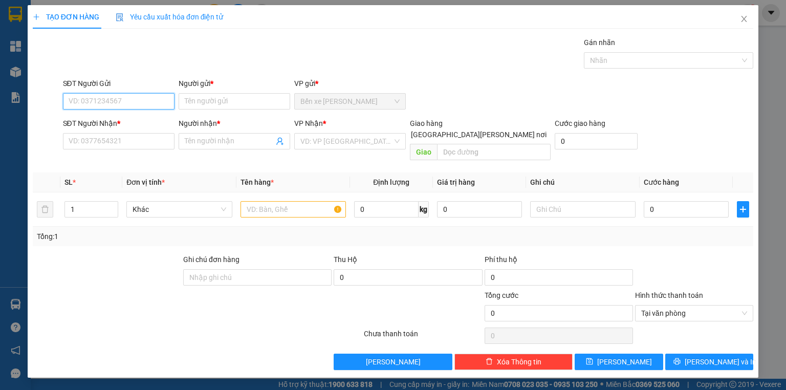
click at [148, 103] on input "SĐT Người Gửi" at bounding box center [119, 101] width 112 height 16
type input "0"
type input "0975911308"
click at [149, 118] on div "0975911308 - ĐÀO" at bounding box center [118, 121] width 99 height 11
type input "ĐÀO"
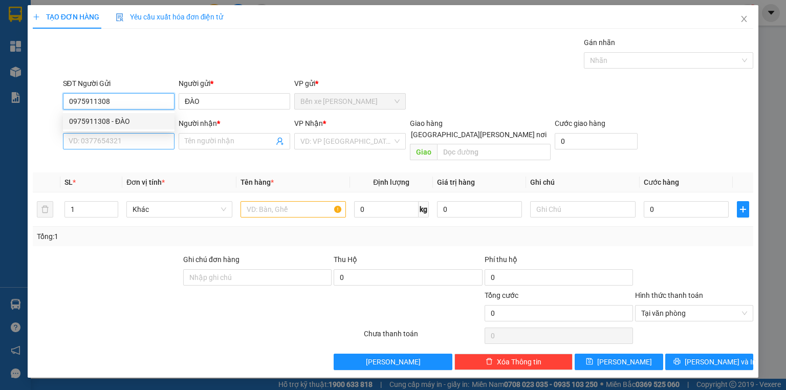
type input "0975911308"
click at [149, 136] on input "SĐT Người Nhận *" at bounding box center [119, 141] width 112 height 16
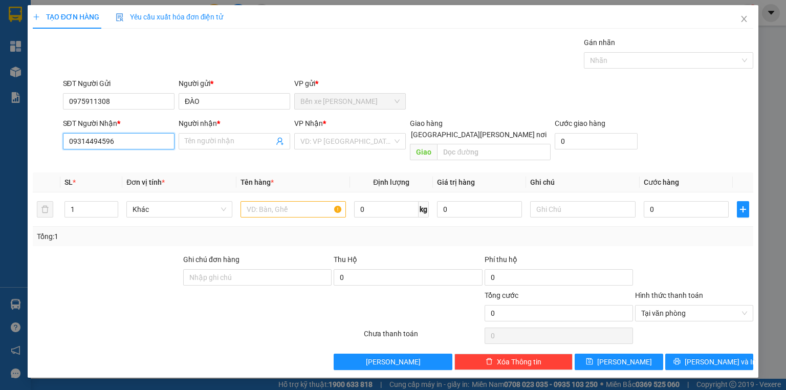
type input "0931449459"
drag, startPoint x: 148, startPoint y: 160, endPoint x: 274, endPoint y: 168, distance: 126.2
click at [150, 160] on div "0931449459 - BẢO" at bounding box center [118, 161] width 99 height 11
type input "BẢO"
type input "0931449459"
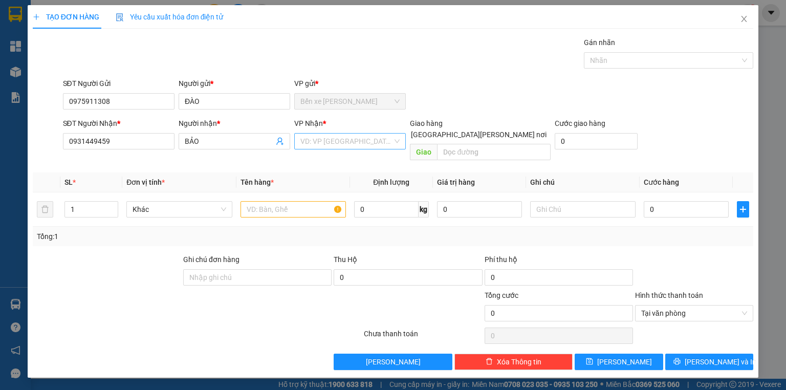
click at [313, 145] on input "search" at bounding box center [346, 141] width 92 height 15
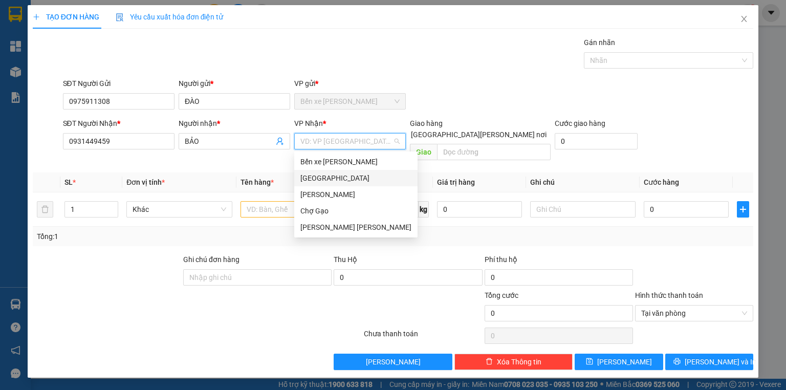
click at [326, 179] on div "[GEOGRAPHIC_DATA]" at bounding box center [355, 178] width 111 height 11
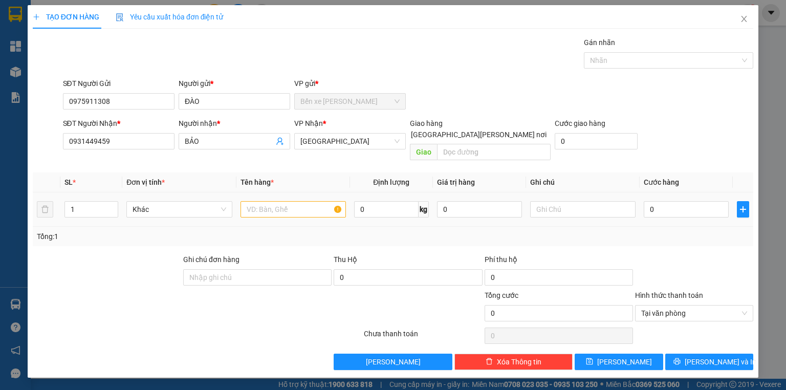
click at [299, 192] on td at bounding box center [294, 209] width 114 height 34
click at [297, 201] on input "text" at bounding box center [293, 209] width 105 height 16
type input "1TNP"
click at [672, 201] on input "0" at bounding box center [686, 209] width 85 height 16
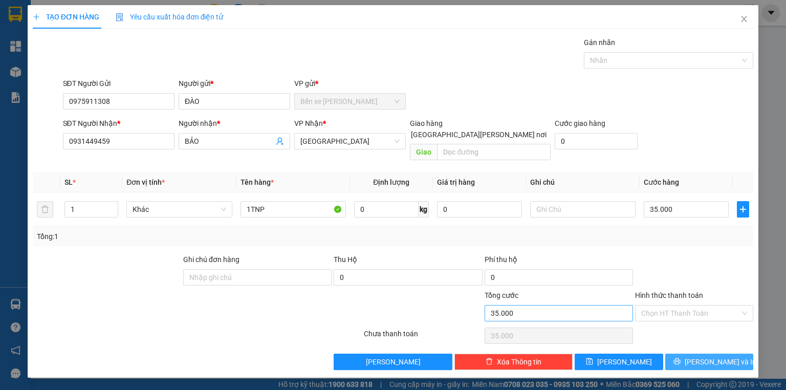
click at [723, 356] on span "Lưu và In" at bounding box center [721, 361] width 72 height 11
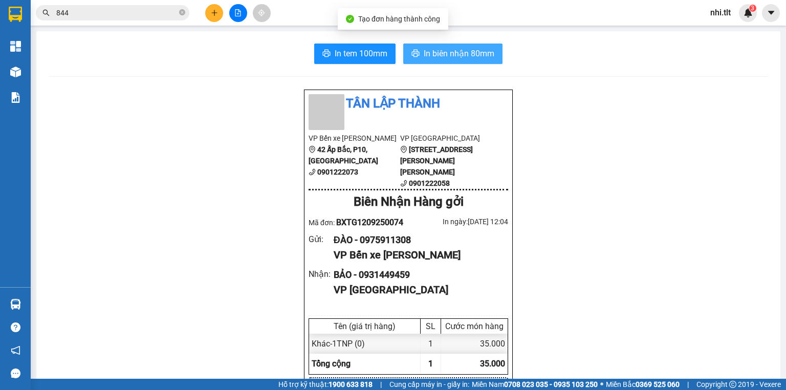
click at [468, 52] on span "In biên nhận 80mm" at bounding box center [459, 53] width 71 height 13
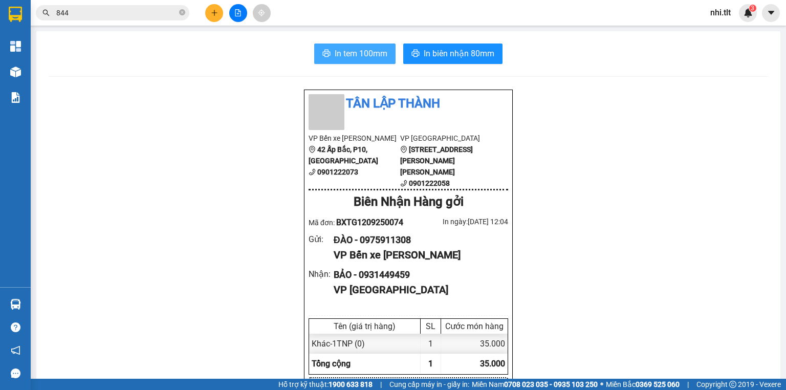
click at [340, 56] on span "In tem 100mm" at bounding box center [361, 53] width 53 height 13
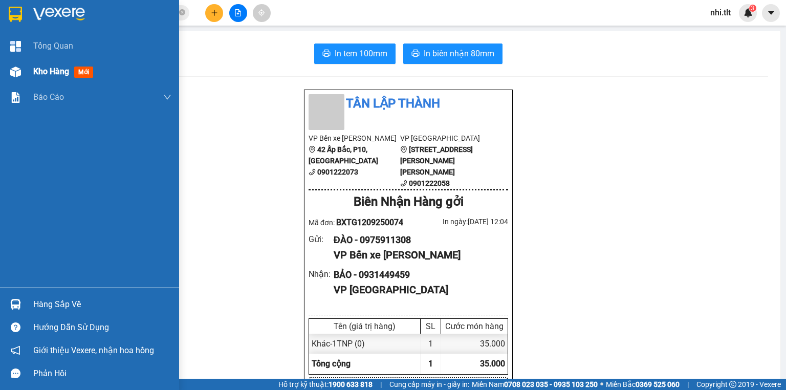
click at [19, 67] on img at bounding box center [15, 72] width 11 height 11
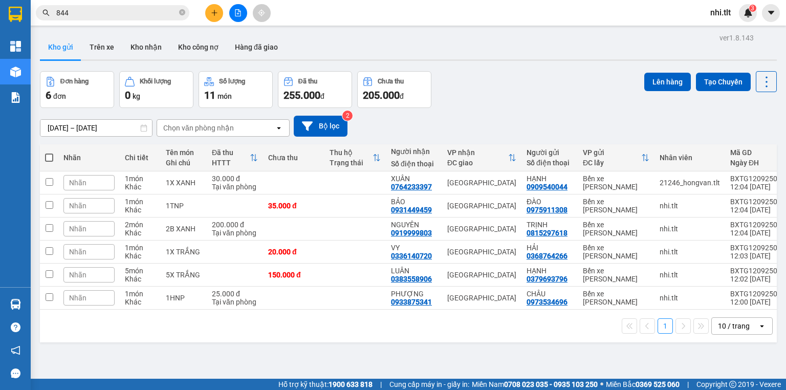
click at [181, 12] on icon "close-circle" at bounding box center [182, 12] width 6 height 6
click at [168, 13] on input "text" at bounding box center [116, 12] width 121 height 11
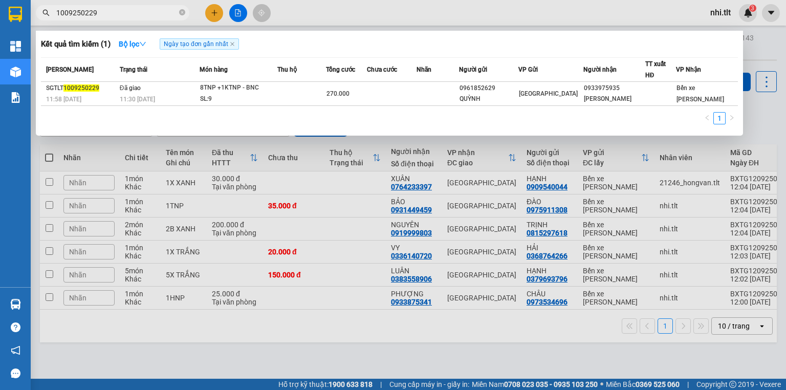
click at [164, 8] on input "1009250229" at bounding box center [116, 12] width 121 height 11
type input "1009250229"
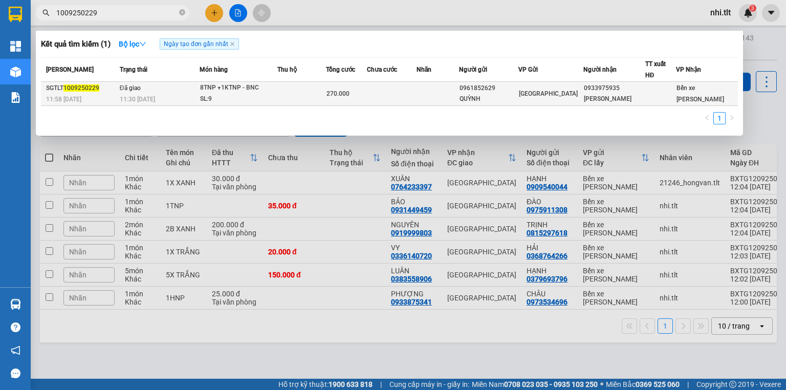
click at [268, 84] on div "8TNP +1KTNP - BNC" at bounding box center [238, 87] width 77 height 11
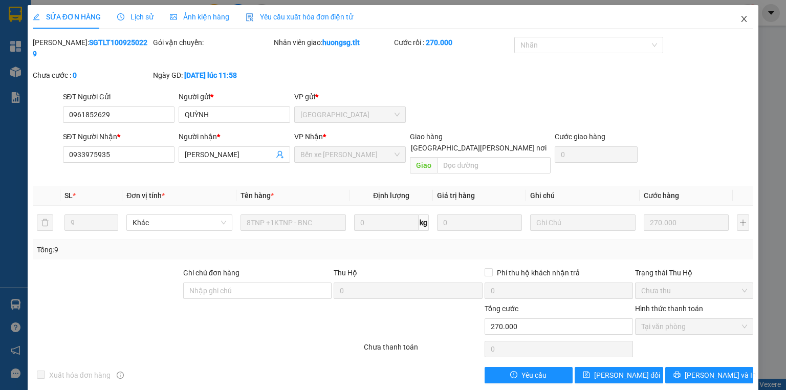
click at [740, 17] on icon "close" at bounding box center [744, 19] width 8 height 8
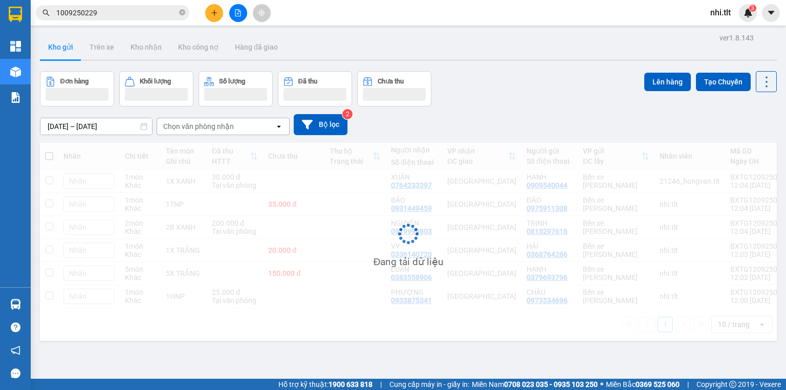
click at [127, 14] on input "1009250229" at bounding box center [116, 12] width 121 height 11
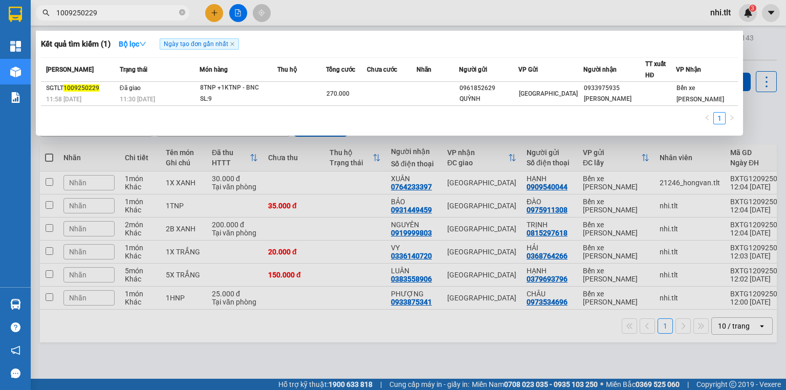
drag, startPoint x: 182, startPoint y: 12, endPoint x: 169, endPoint y: 14, distance: 13.0
click at [180, 12] on icon "close-circle" at bounding box center [182, 12] width 6 height 6
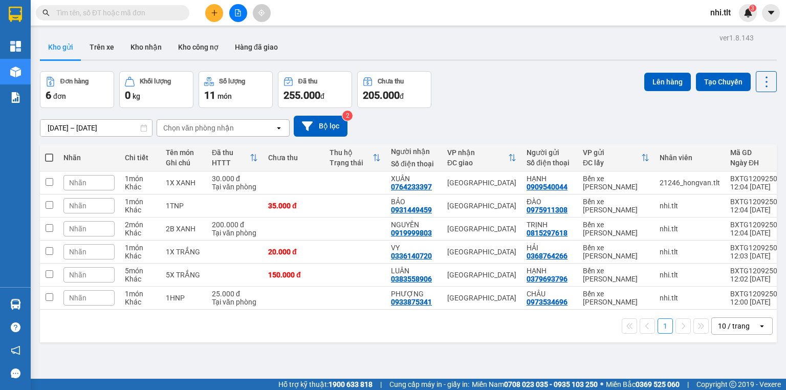
click at [168, 14] on input "text" at bounding box center [116, 12] width 121 height 11
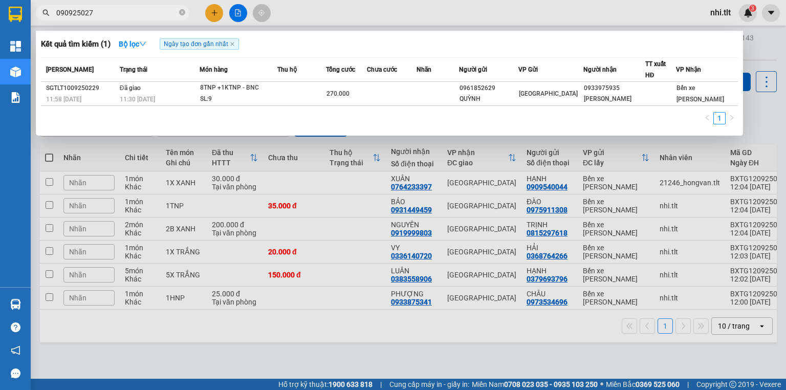
type input "0909250271"
click at [181, 13] on icon "close-circle" at bounding box center [182, 12] width 6 height 6
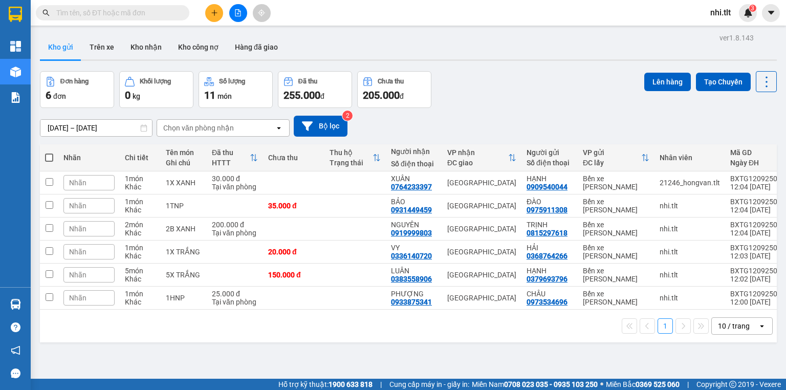
click at [163, 14] on input "text" at bounding box center [116, 12] width 121 height 11
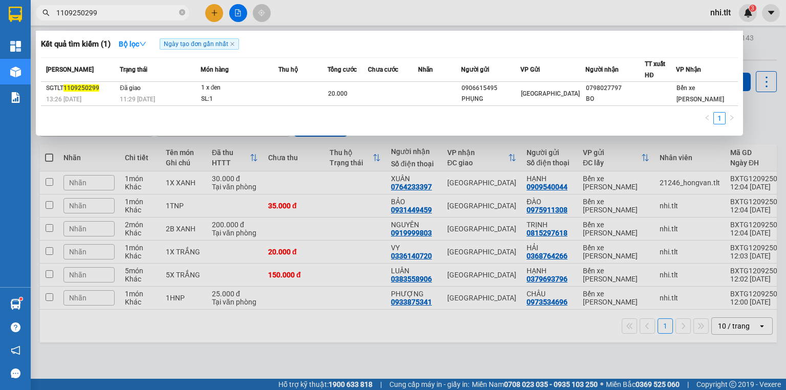
type input "1109250299"
click at [295, 346] on div at bounding box center [393, 195] width 786 height 390
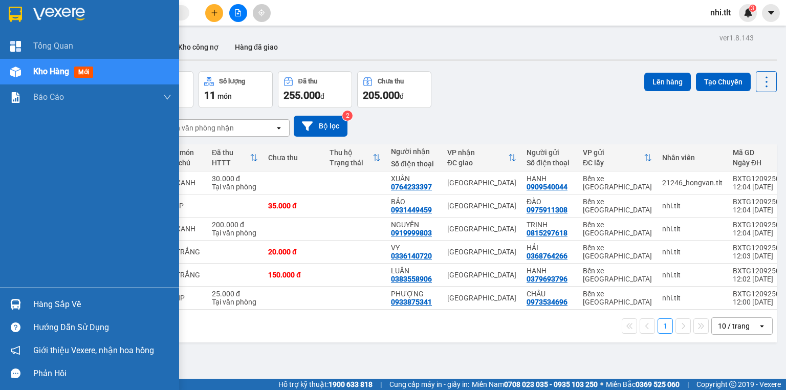
click at [22, 307] on div at bounding box center [16, 304] width 18 height 18
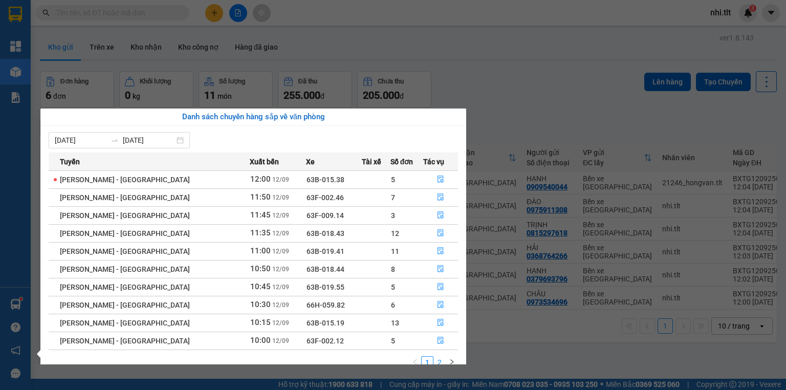
click at [435, 361] on link "2" at bounding box center [439, 362] width 11 height 11
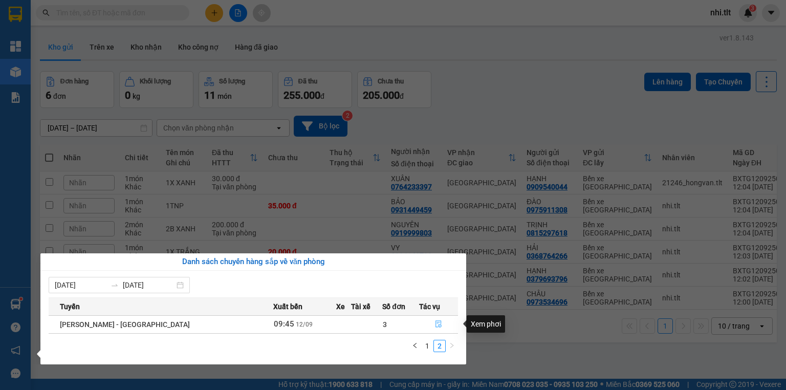
click at [436, 327] on icon "file-done" at bounding box center [439, 324] width 6 height 7
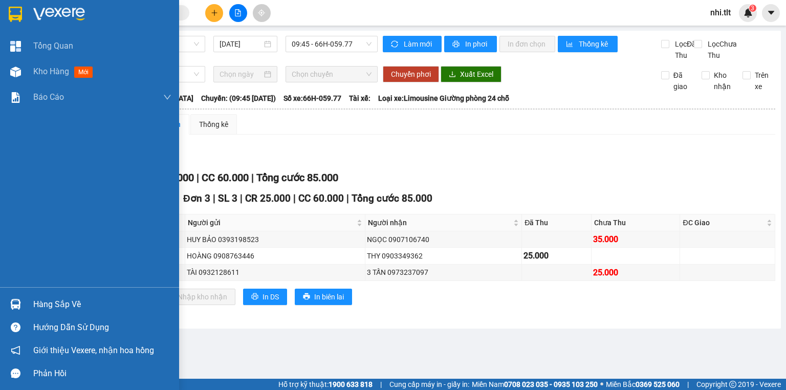
drag, startPoint x: 27, startPoint y: 305, endPoint x: 51, endPoint y: 313, distance: 25.6
click at [26, 306] on div "Hàng sắp về" at bounding box center [89, 304] width 179 height 23
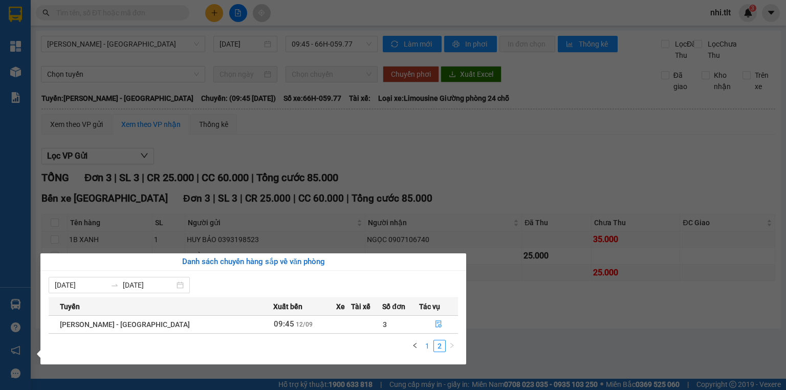
click at [426, 346] on link "1" at bounding box center [427, 345] width 11 height 11
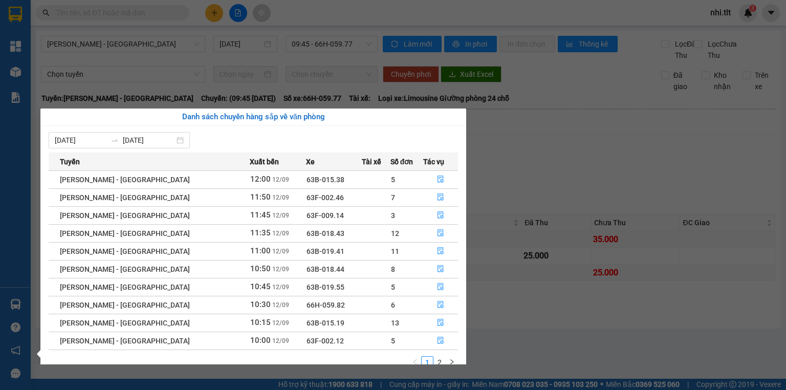
click at [542, 189] on section "Kết quả tìm kiếm ( 0 ) Bộ lọc Ngày tạo đơn gần nhất No Data nhi.tlt 3 Tổng Quan…" at bounding box center [393, 195] width 786 height 390
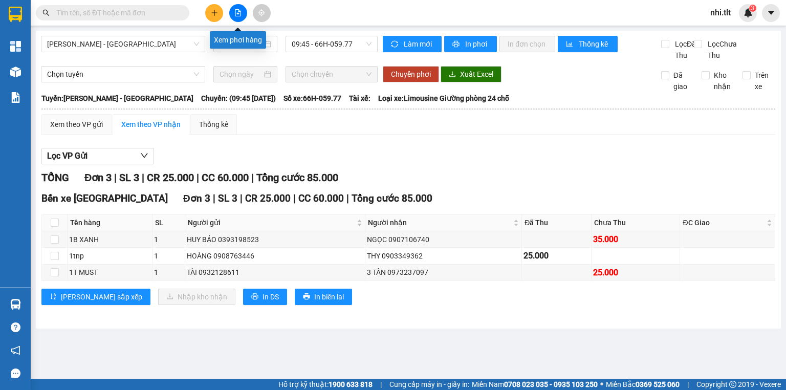
click at [238, 12] on icon "file-add" at bounding box center [237, 12] width 7 height 7
click at [321, 43] on span "09:45 - 66H-059.77" at bounding box center [332, 43] width 80 height 15
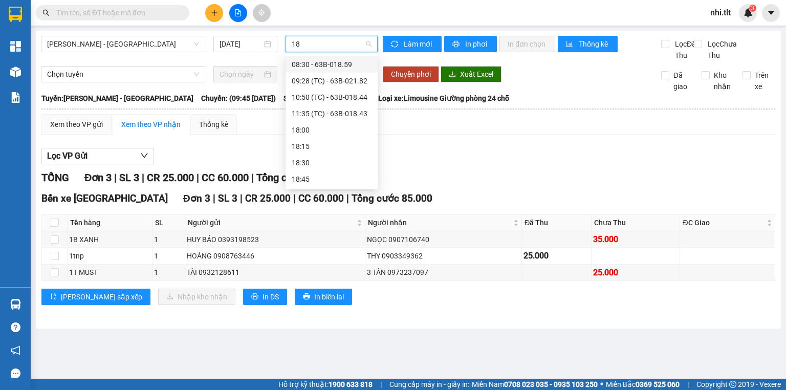
type input "182"
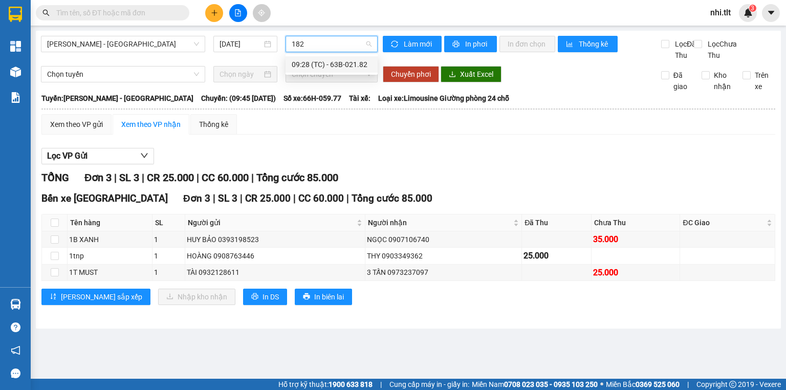
click at [334, 62] on div "09:28 (TC) - 63B-021.82" at bounding box center [332, 64] width 80 height 11
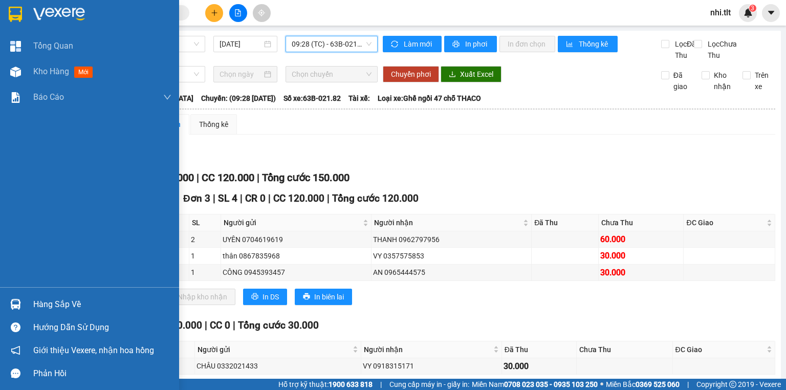
click at [12, 298] on div at bounding box center [16, 304] width 18 height 18
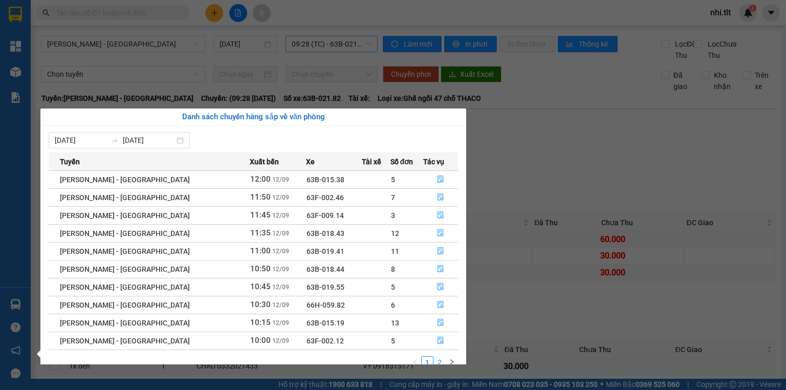
click at [439, 357] on link "2" at bounding box center [439, 362] width 11 height 11
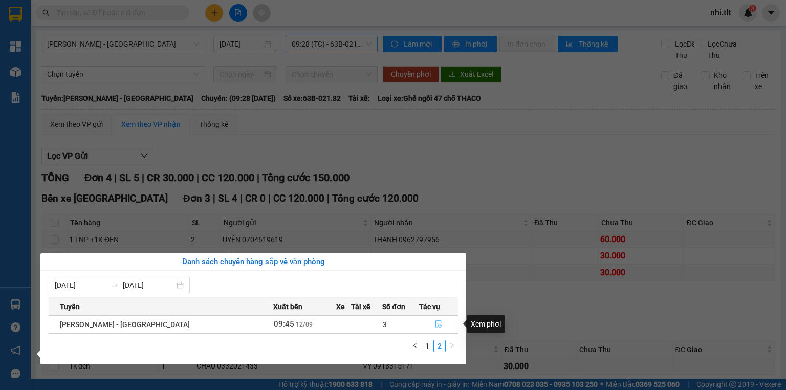
click at [435, 324] on icon "file-done" at bounding box center [438, 323] width 7 height 7
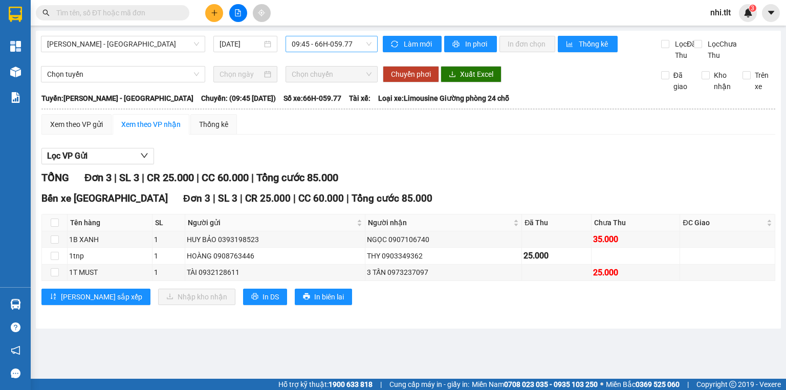
click at [139, 10] on input "text" at bounding box center [116, 12] width 121 height 11
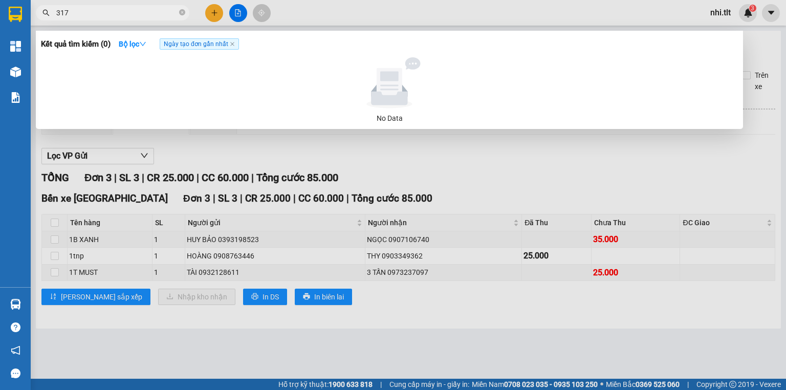
type input "3174"
